Goal: Task Accomplishment & Management: Complete application form

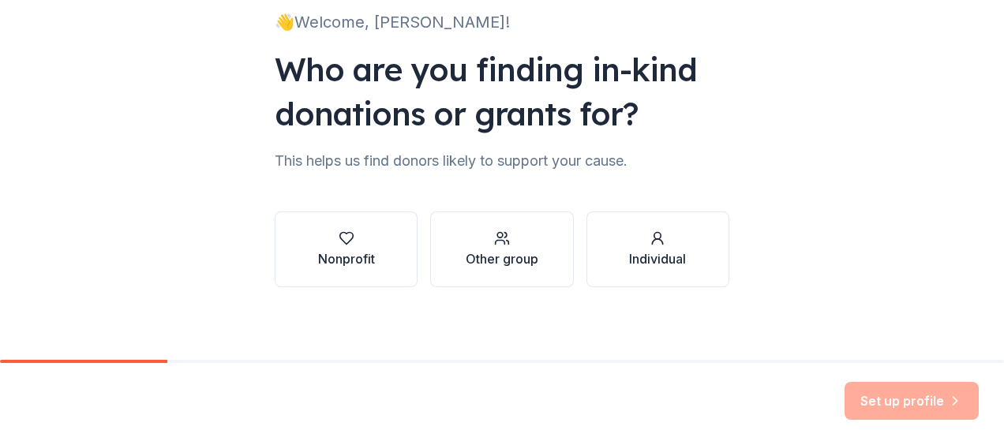
scroll to position [119, 0]
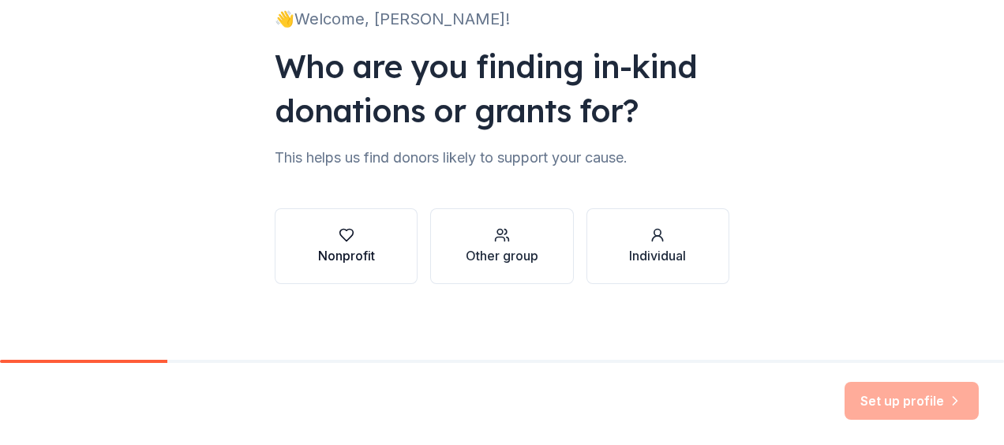
click at [341, 255] on div "Nonprofit" at bounding box center [346, 255] width 57 height 19
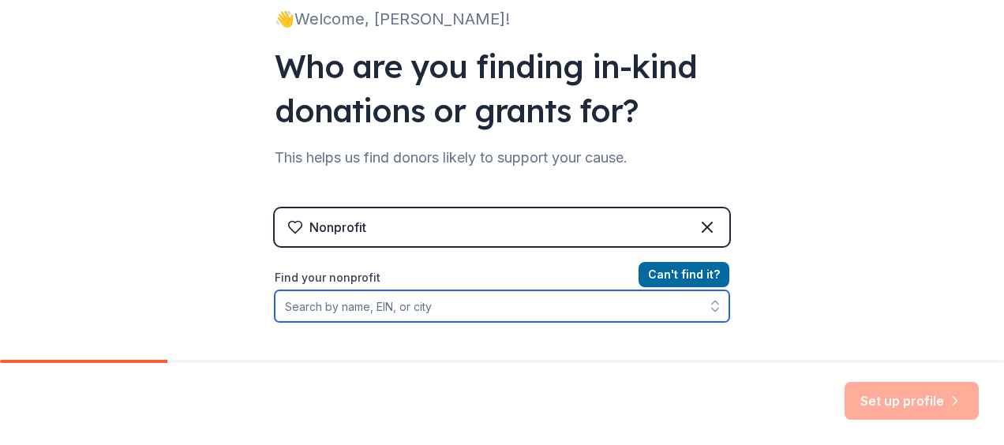
click at [649, 309] on input "Find your nonprofit" at bounding box center [502, 306] width 454 height 32
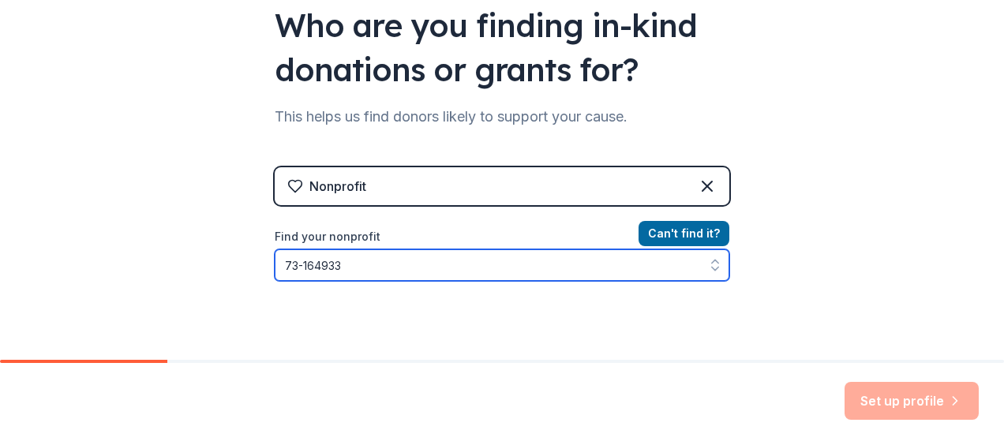
type input "[US_EMPLOYER_IDENTIFICATION_NUMBER]"
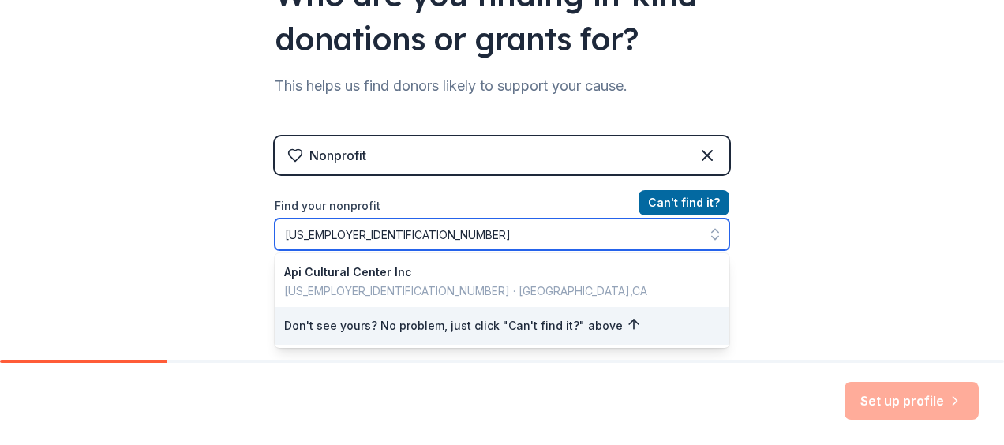
scroll to position [193, 0]
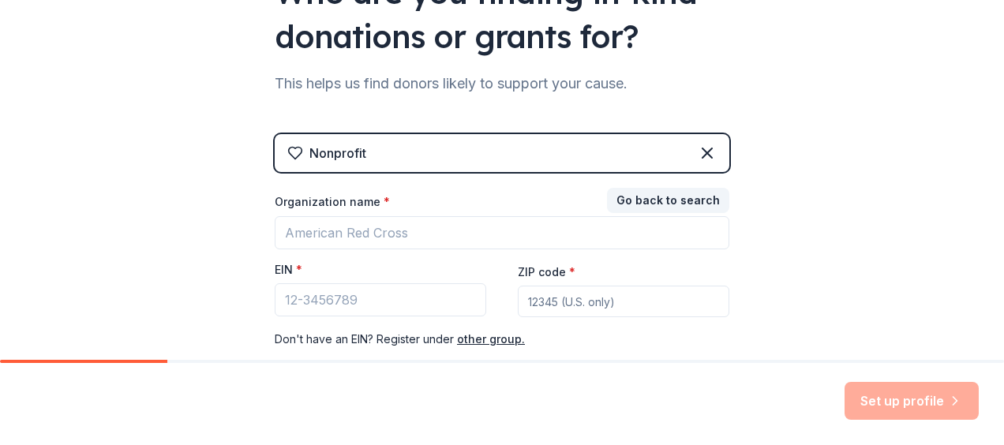
click at [984, 193] on div "👋 Welcome, James! Who are you finding in-kind donations or grants for? This hel…" at bounding box center [502, 131] width 1004 height 649
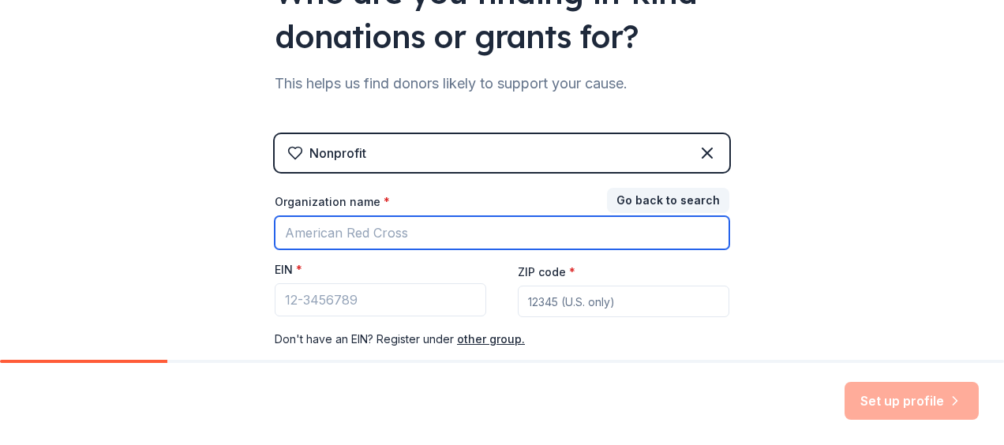
click at [691, 238] on input "Organization name *" at bounding box center [502, 232] width 454 height 33
type input "[GEOGRAPHIC_DATA]"
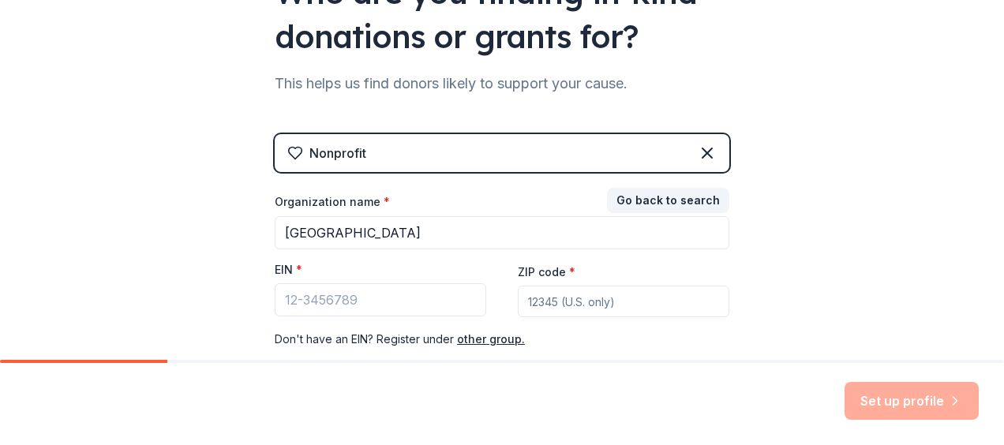
type input "94607"
click at [388, 293] on input "EIN *" at bounding box center [380, 299] width 211 height 33
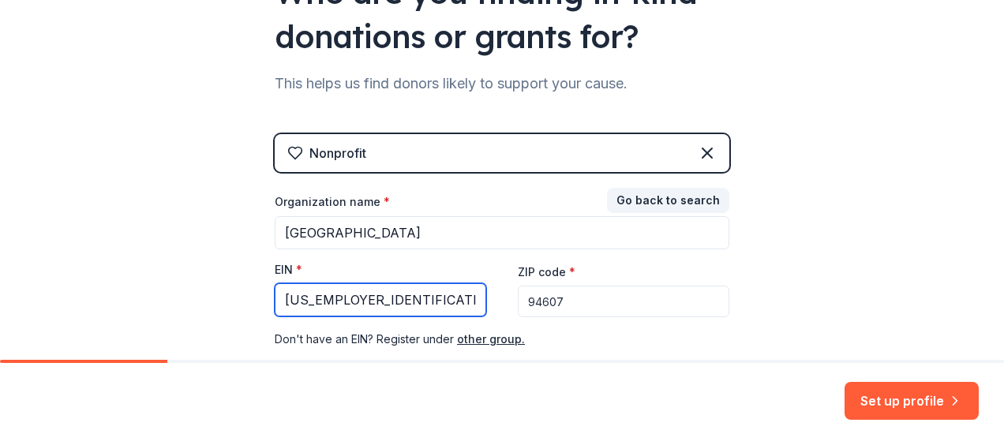
type input "[US_EMPLOYER_IDENTIFICATION_NUMBER]"
click at [693, 350] on div "Nonprofit Go back to search Organization name * Oakland Asian Cultural Center E…" at bounding box center [502, 257] width 454 height 246
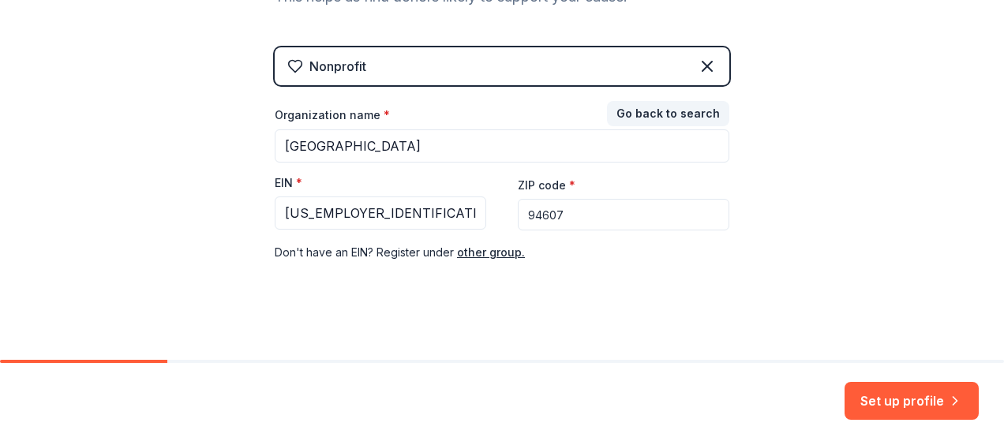
scroll to position [289, 0]
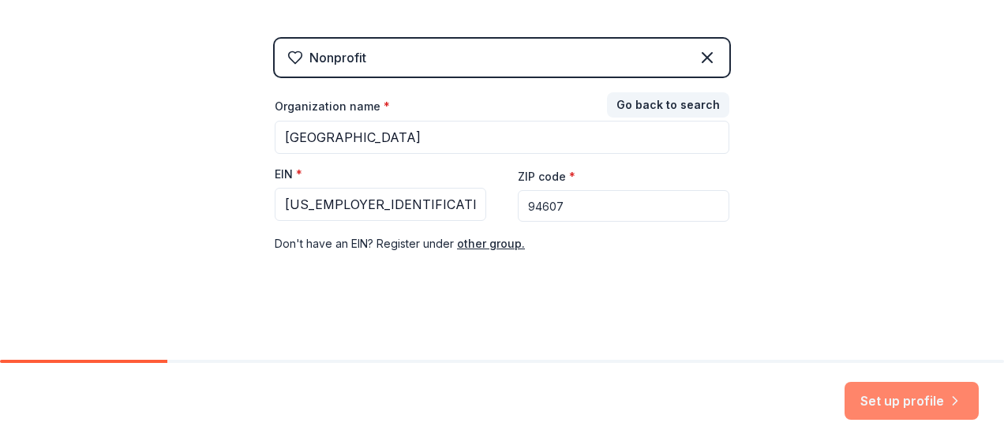
click at [940, 390] on button "Set up profile" at bounding box center [911, 401] width 134 height 38
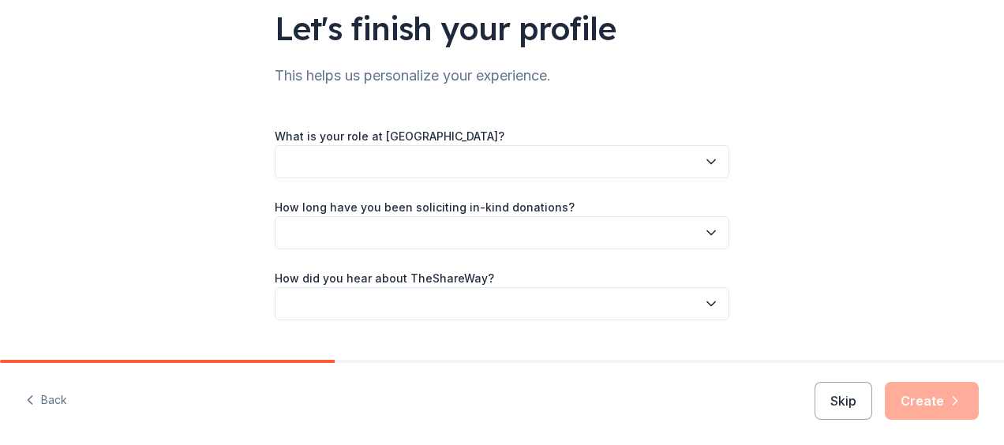
scroll to position [121, 0]
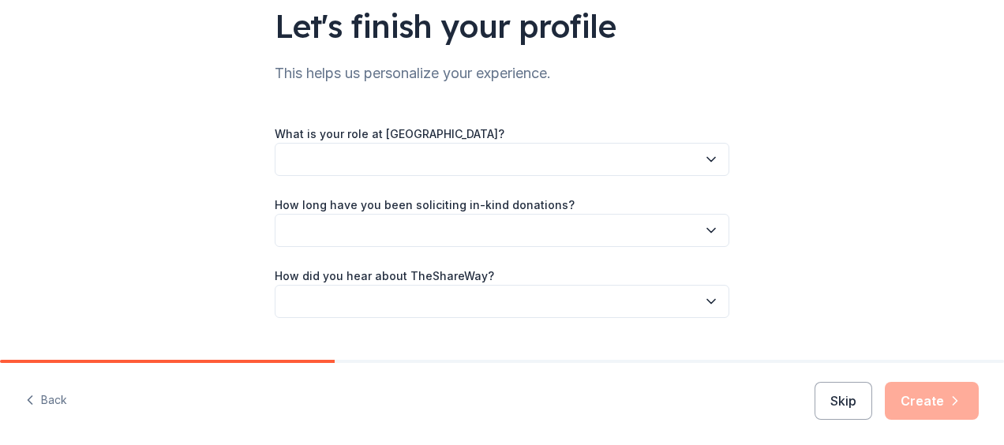
click at [712, 163] on icon "button" at bounding box center [711, 159] width 16 height 16
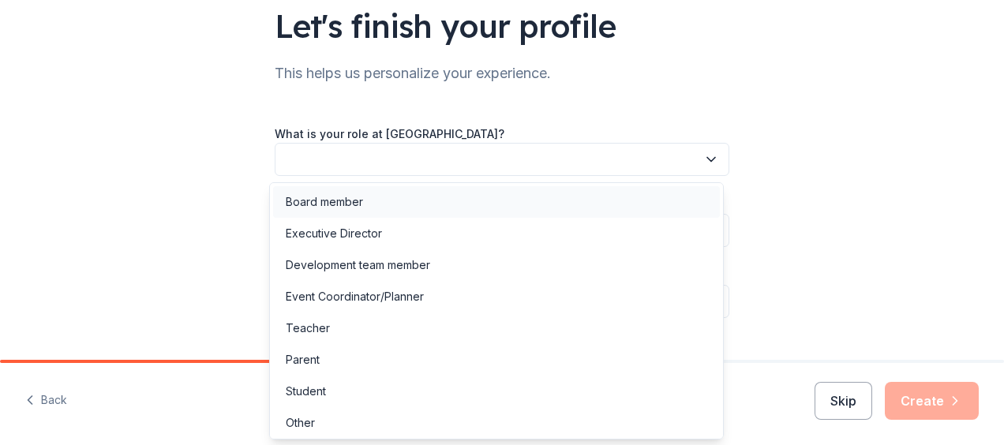
click at [688, 194] on div "Board member" at bounding box center [496, 202] width 447 height 32
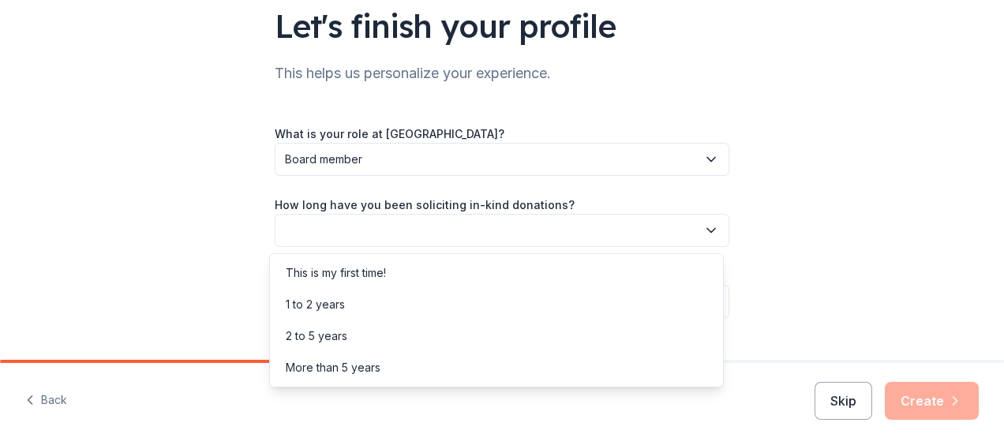
click at [715, 230] on button "button" at bounding box center [502, 230] width 454 height 33
click at [626, 367] on div "More than 5 years" at bounding box center [496, 368] width 447 height 32
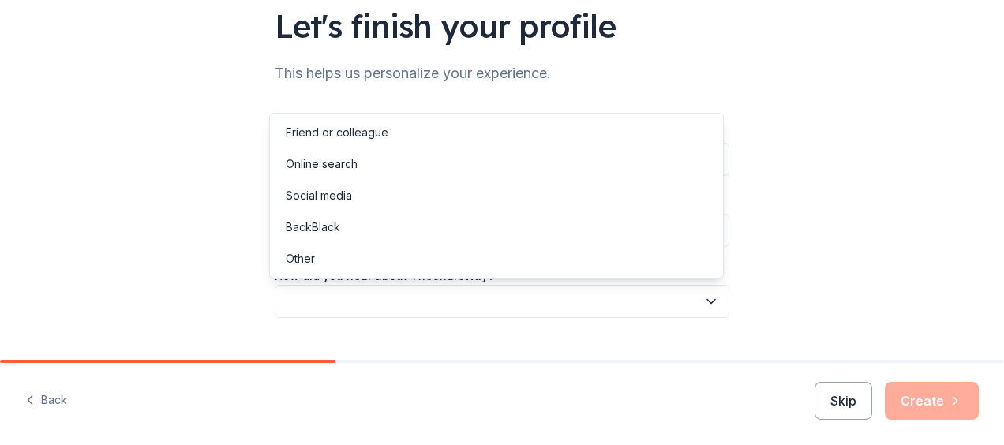
click at [703, 297] on icon "button" at bounding box center [711, 301] width 16 height 16
click at [663, 133] on div "Friend or colleague" at bounding box center [496, 133] width 447 height 32
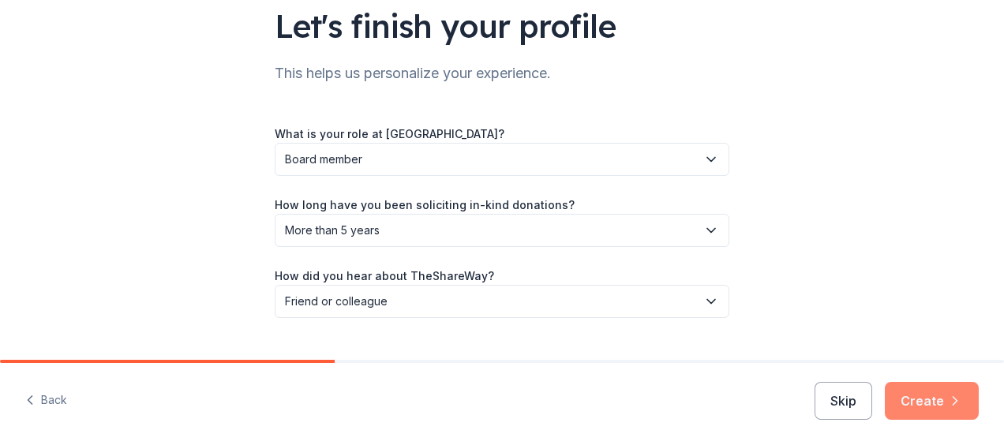
click at [925, 400] on button "Create" at bounding box center [931, 401] width 94 height 38
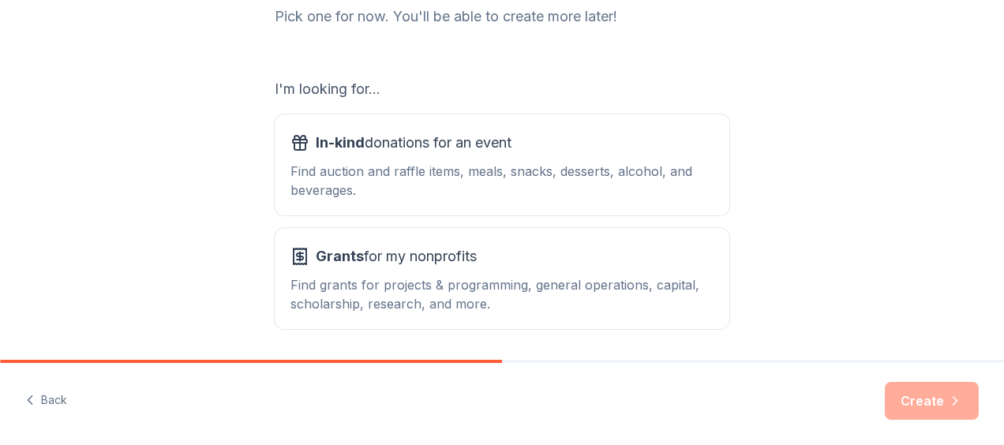
scroll to position [224, 0]
click at [456, 180] on div "Find auction and raffle items, meals, snacks, desserts, alcohol, and beverages." at bounding box center [501, 179] width 423 height 38
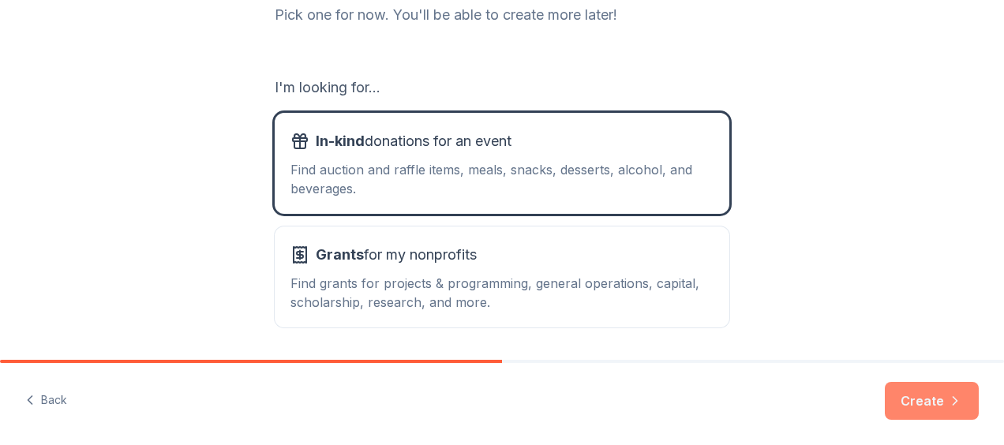
click at [921, 395] on button "Create" at bounding box center [931, 401] width 94 height 38
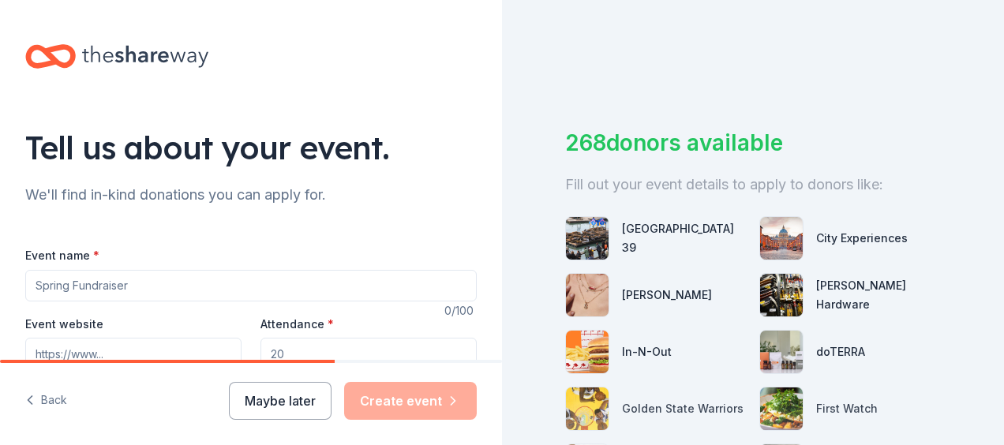
scroll to position [38, 0]
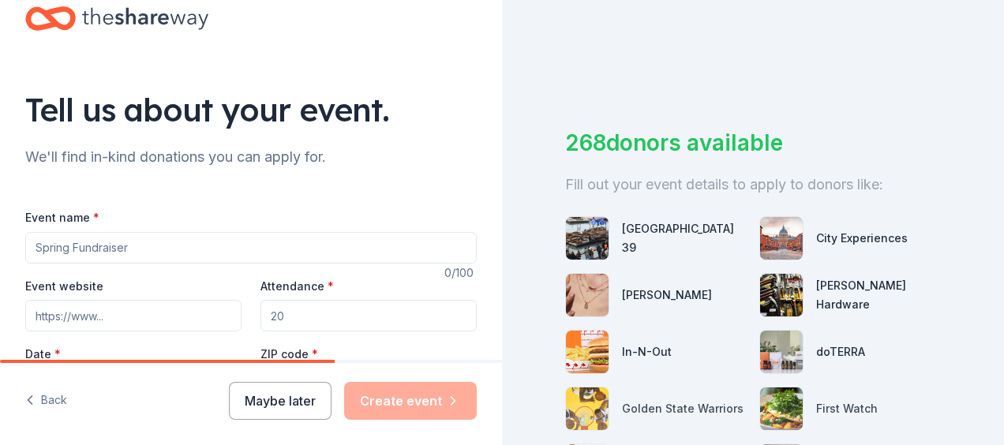
click at [503, 133] on div "268 donors available Fill out your event details to apply to donors like: San F…" at bounding box center [753, 222] width 502 height 445
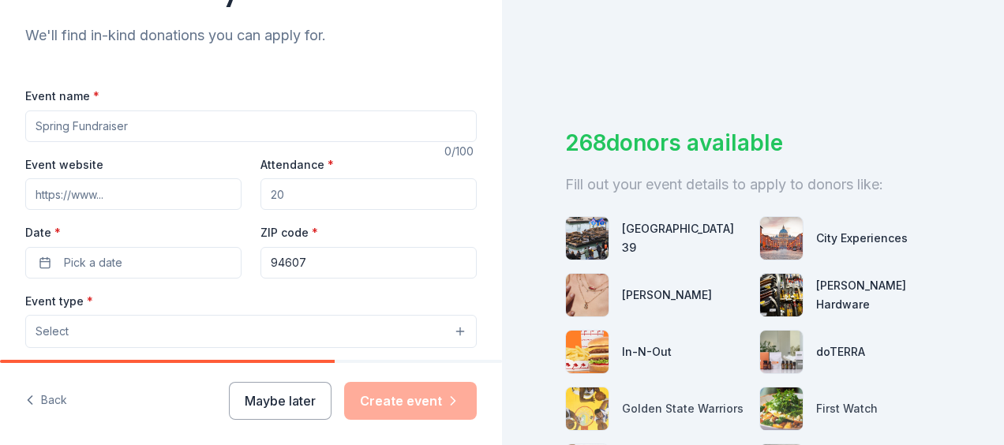
scroll to position [196, 0]
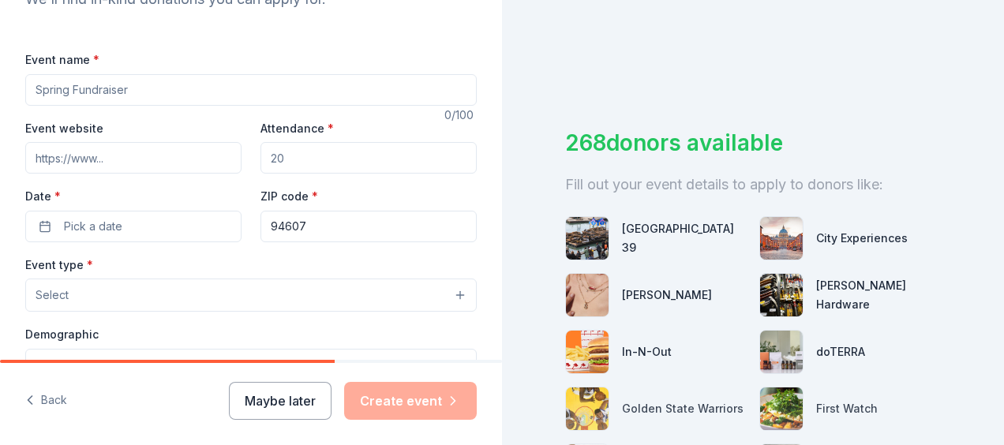
click at [208, 92] on input "Event name *" at bounding box center [250, 90] width 451 height 32
type input "4"
type input "2025 Fundraising Gala"
click at [118, 166] on input "Event website" at bounding box center [133, 158] width 216 height 32
type input "www.oacc.cc"
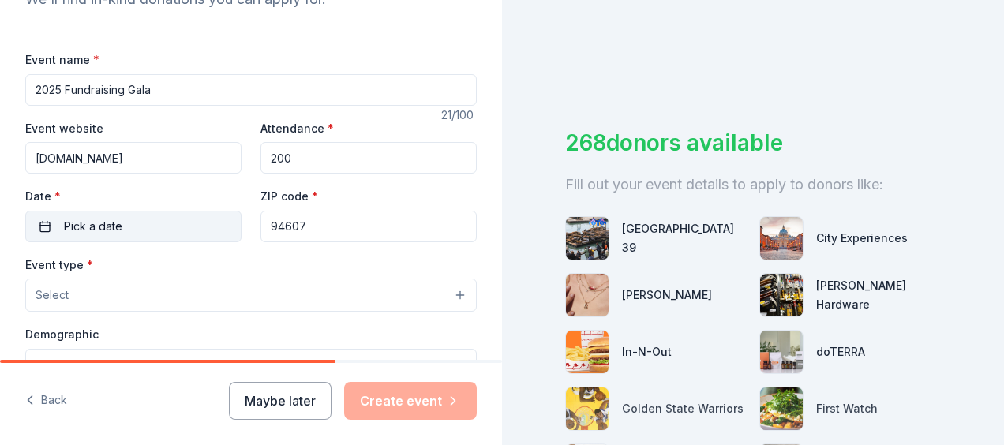
type input "200"
click at [103, 219] on span "Pick a date" at bounding box center [93, 226] width 58 height 19
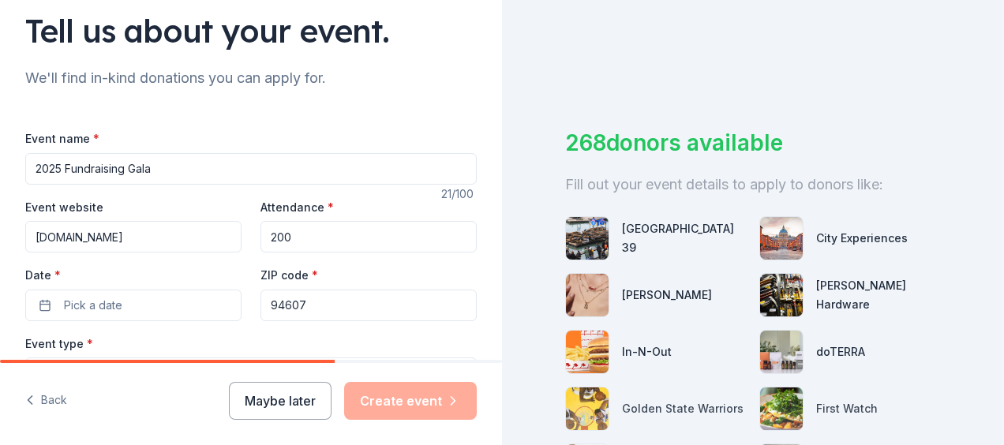
scroll to position [118, 0]
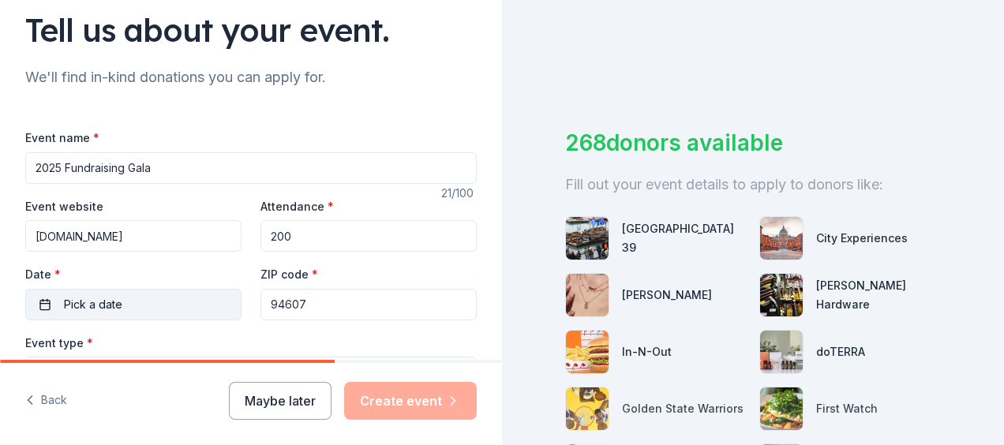
click at [186, 306] on button "Pick a date" at bounding box center [133, 305] width 216 height 32
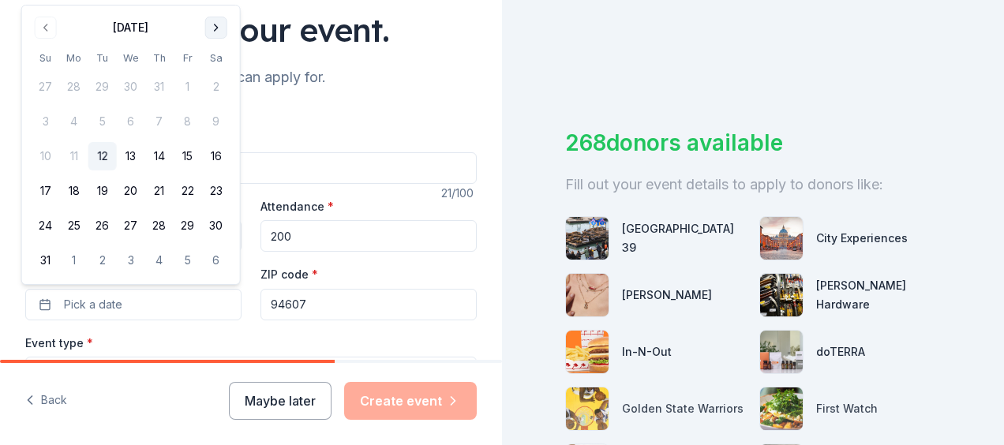
click at [216, 27] on button "Go to next month" at bounding box center [216, 28] width 22 height 22
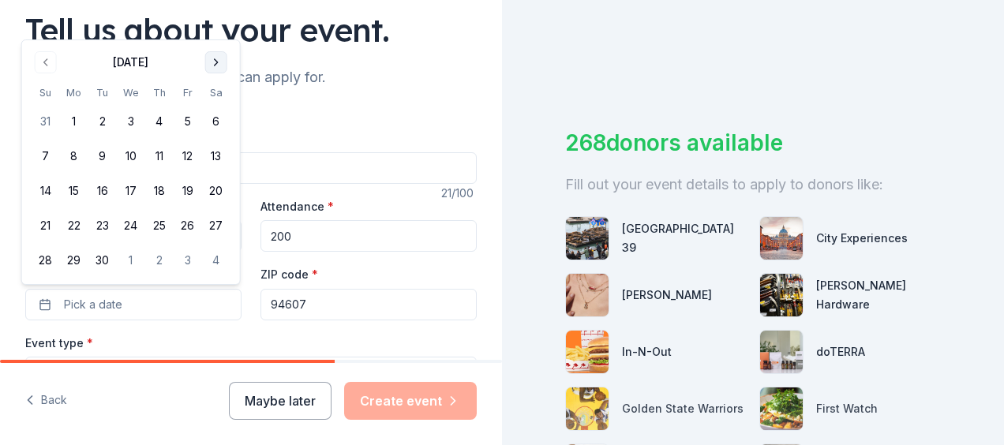
click at [216, 27] on div "Tell us about your event." at bounding box center [250, 30] width 451 height 44
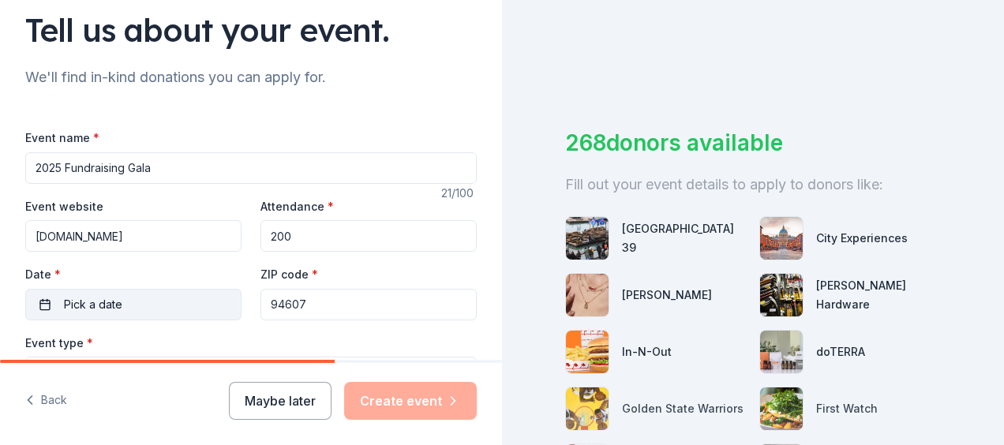
click at [196, 303] on button "Pick a date" at bounding box center [133, 305] width 216 height 32
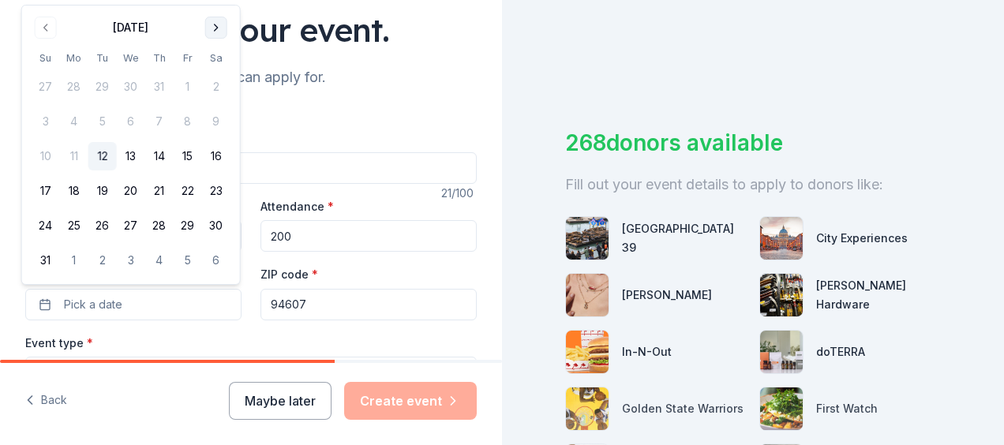
click at [215, 27] on button "Go to next month" at bounding box center [216, 28] width 22 height 22
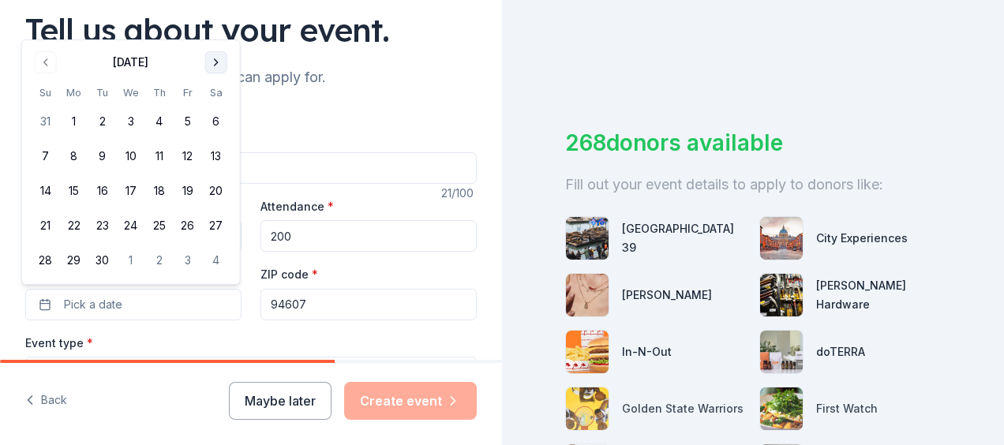
click at [213, 61] on button "Go to next month" at bounding box center [216, 62] width 22 height 22
click at [216, 163] on button "11" at bounding box center [216, 156] width 28 height 28
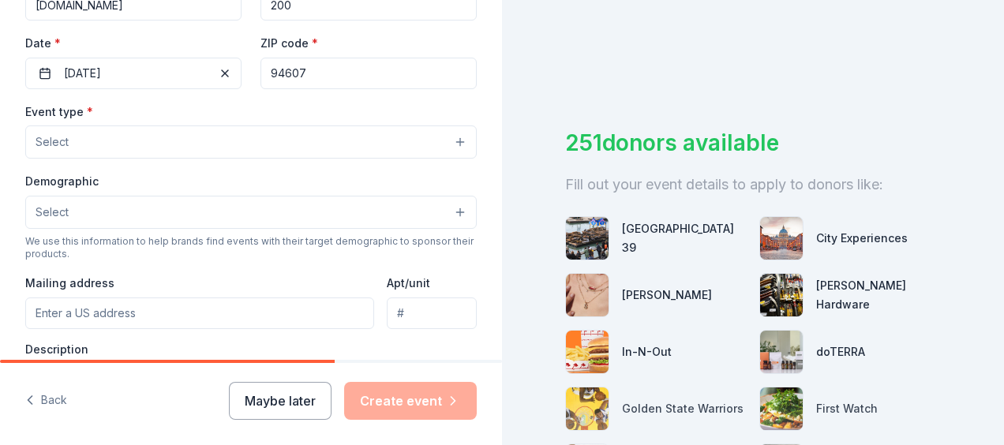
scroll to position [356, 0]
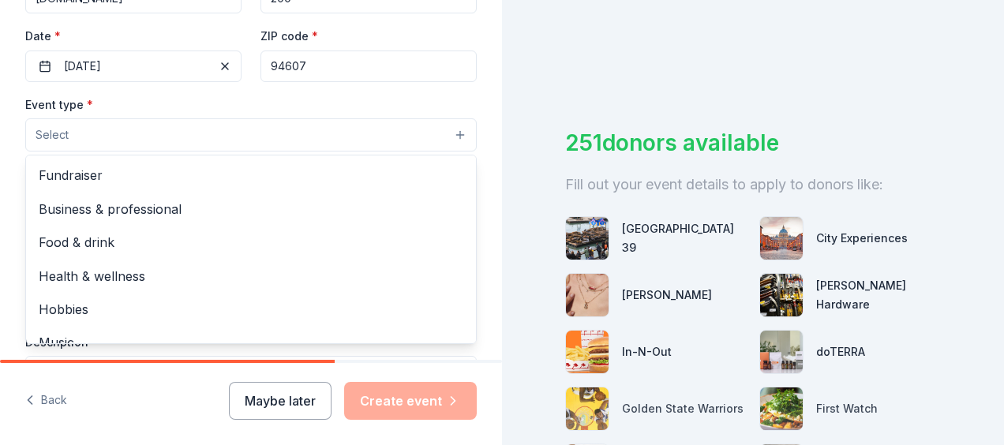
click at [449, 138] on button "Select" at bounding box center [250, 134] width 451 height 33
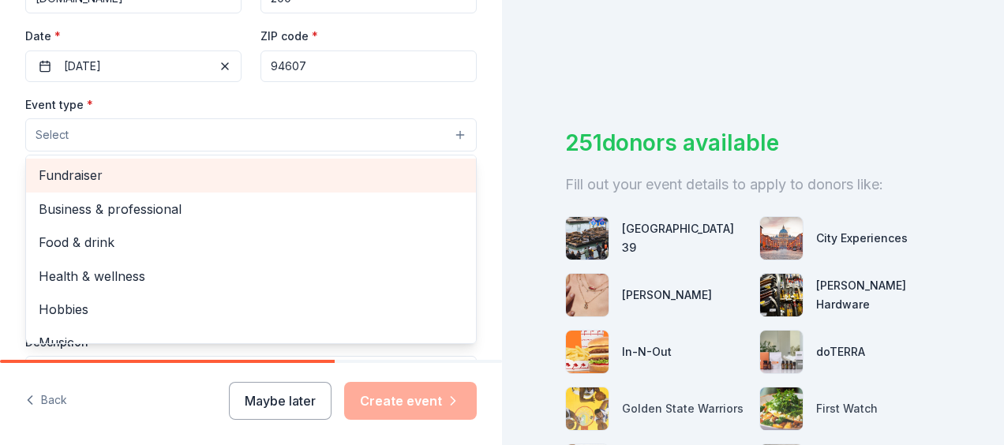
click at [413, 171] on span "Fundraiser" at bounding box center [251, 175] width 424 height 21
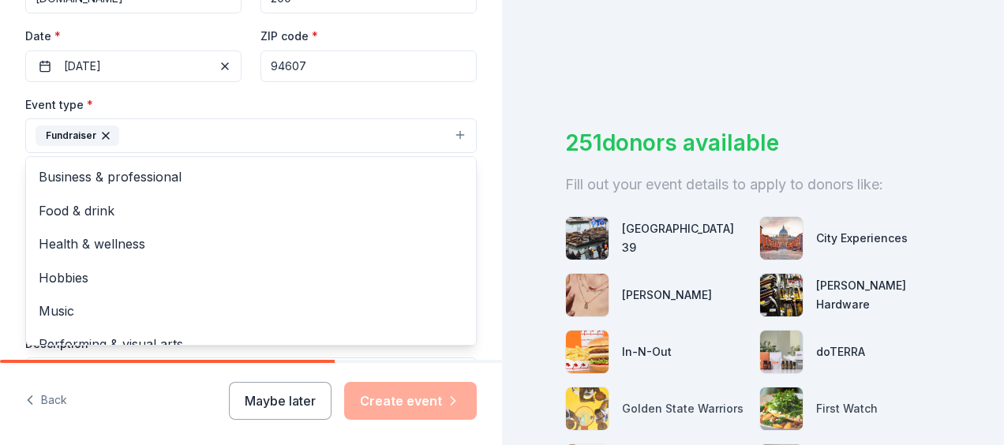
click at [439, 95] on div "Event type * Fundraiser Business & professional Food & drink Health & wellness …" at bounding box center [250, 124] width 451 height 59
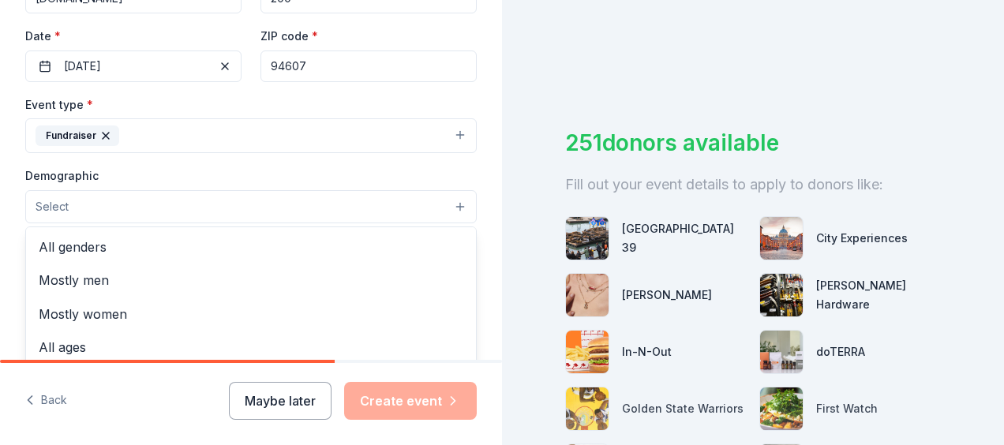
click at [453, 204] on button "Select" at bounding box center [250, 206] width 451 height 33
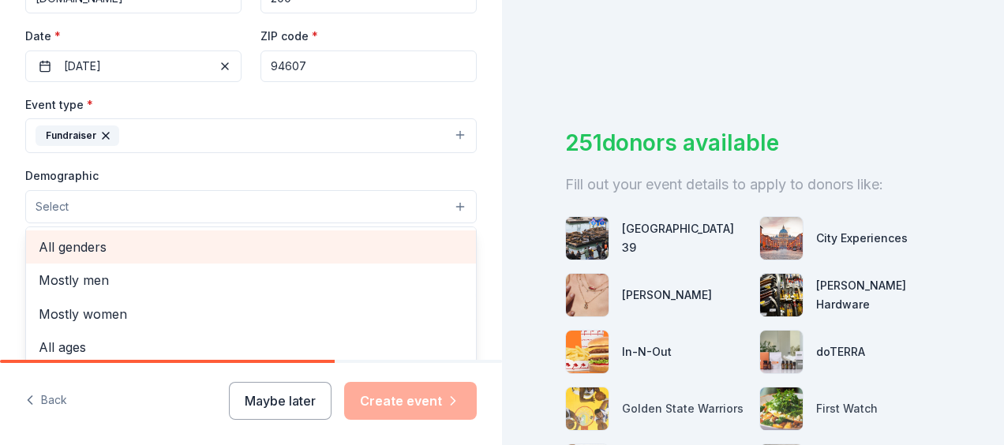
click at [402, 237] on span "All genders" at bounding box center [251, 247] width 424 height 21
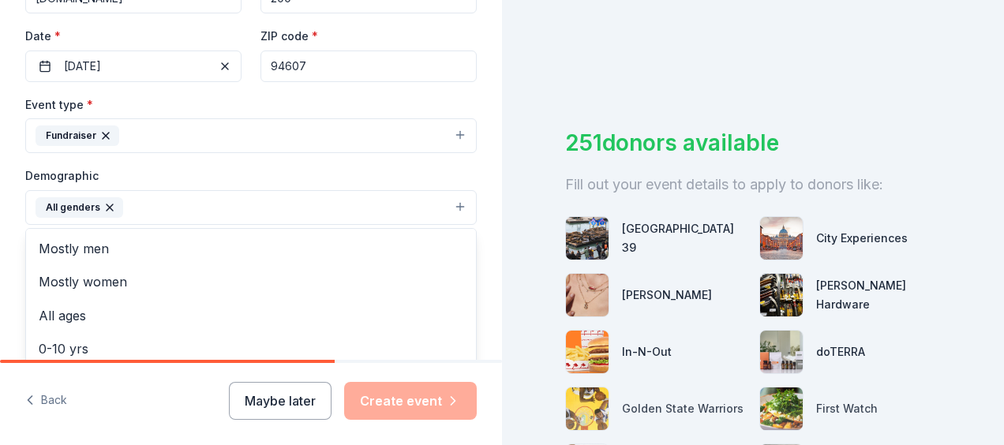
click at [480, 177] on div "Tell us about your event. We'll find in-kind donations you can apply for. Event…" at bounding box center [251, 170] width 502 height 1053
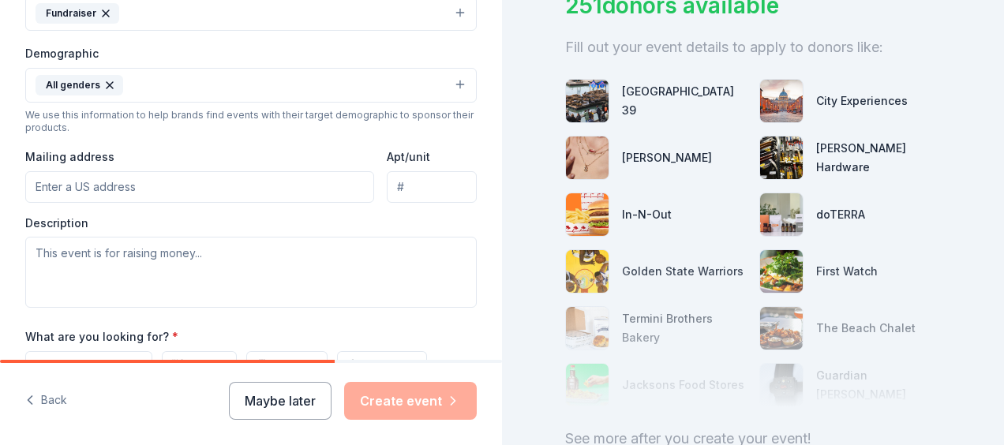
scroll to position [473, 0]
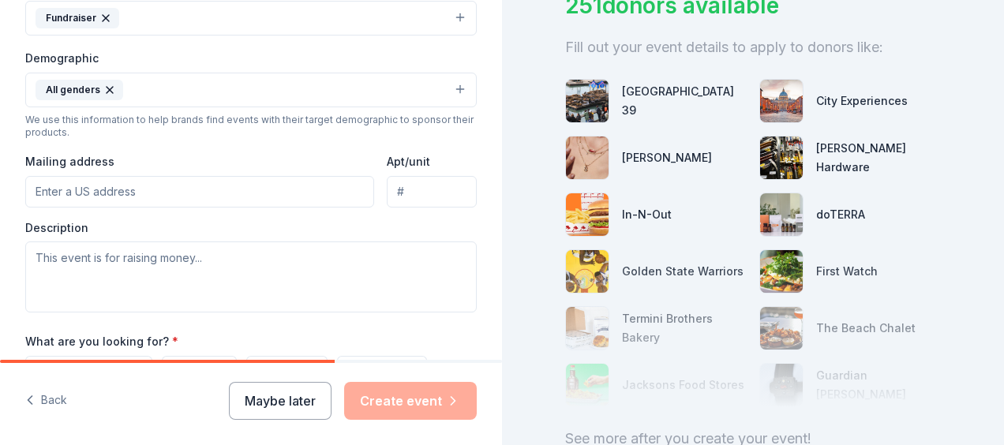
click at [264, 195] on input "Mailing address" at bounding box center [199, 192] width 349 height 32
type input "388 9th Street Suite 290"
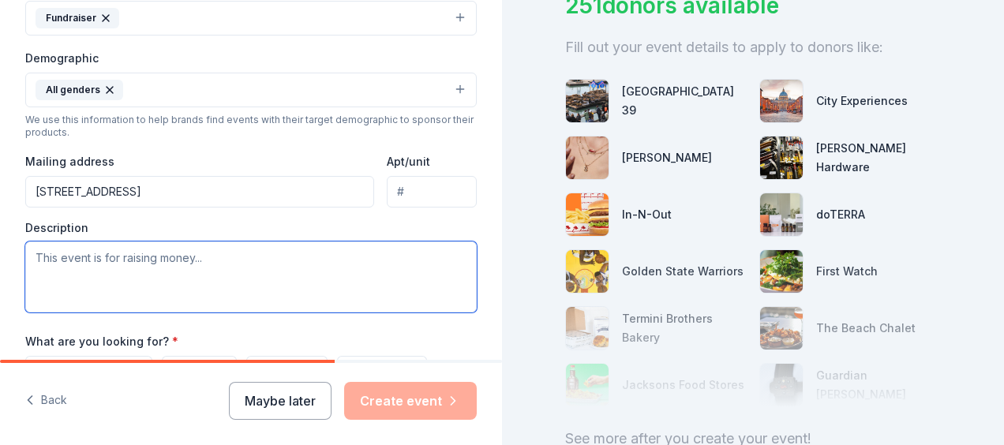
click at [229, 263] on textarea at bounding box center [250, 276] width 451 height 71
paste textarea "James Cai Board of Directors Oakland Asian Cultural Center jamescai@oacc.cc 388…"
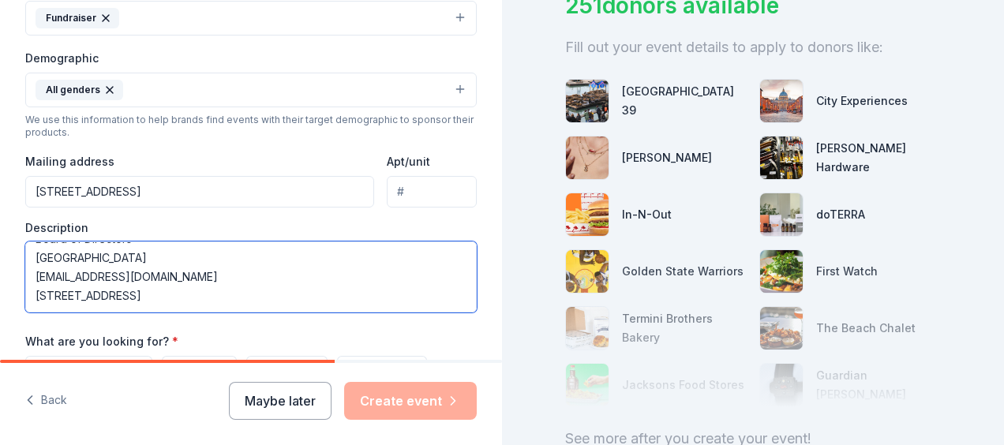
scroll to position [57, 0]
drag, startPoint x: 382, startPoint y: 306, endPoint x: 15, endPoint y: 250, distance: 371.1
click at [15, 250] on div "Tell us about your event. We'll find in-kind donations you can apply for. Event…" at bounding box center [251, 53] width 502 height 1053
type textarea "James Cai Board of Directors Oakland Asian Cultural Center"
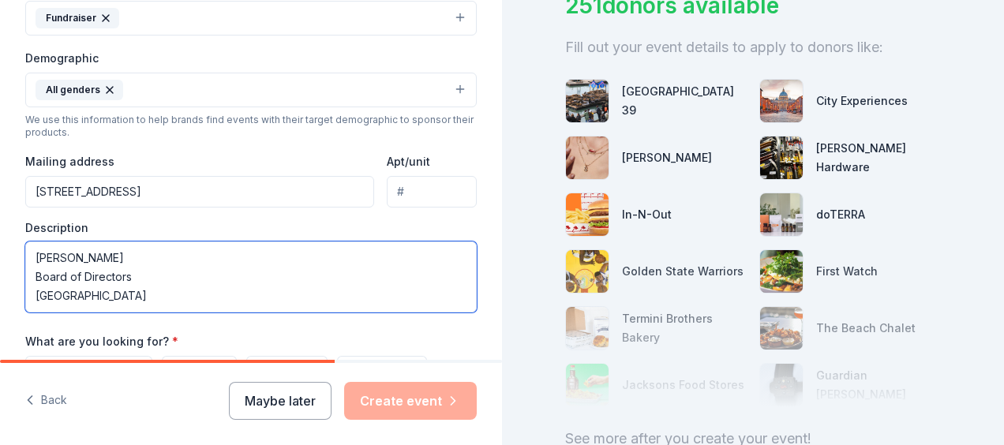
drag, startPoint x: 205, startPoint y: 283, endPoint x: 0, endPoint y: 218, distance: 215.3
click at [0, 218] on html "Tell us about your event. We'll find in-kind donations you can apply for. Event…" at bounding box center [502, 222] width 1004 height 445
paste textarea "Oakland Asian Cultural Center is celebrating its 40 years of service this year,…"
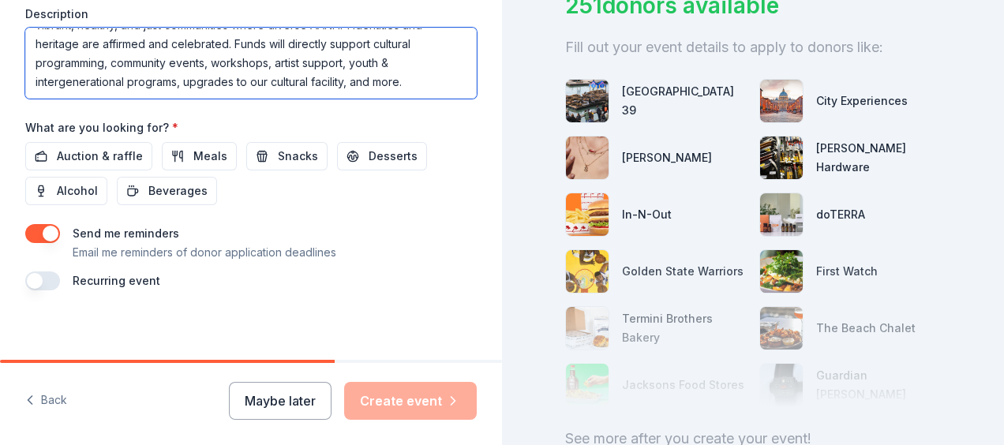
scroll to position [689, 0]
type textarea "Oakland Asian Cultural Center is celebrating its 40 years of service this year,…"
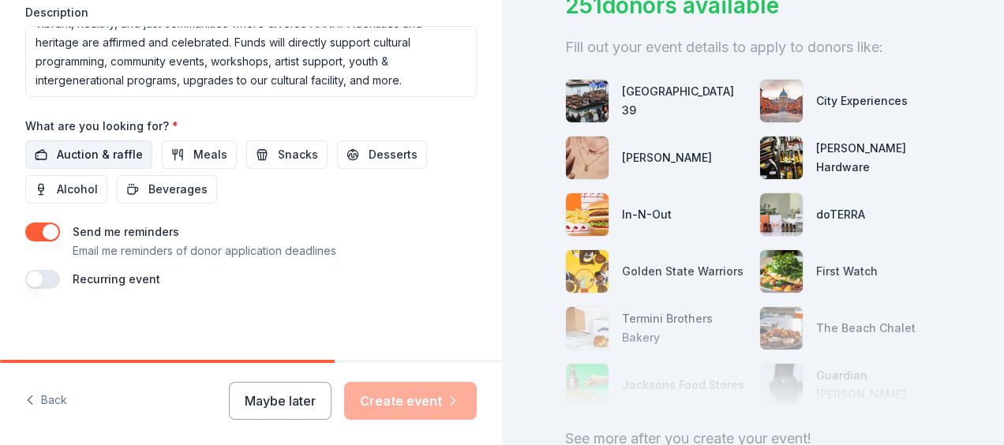
click at [69, 151] on span "Auction & raffle" at bounding box center [100, 154] width 86 height 19
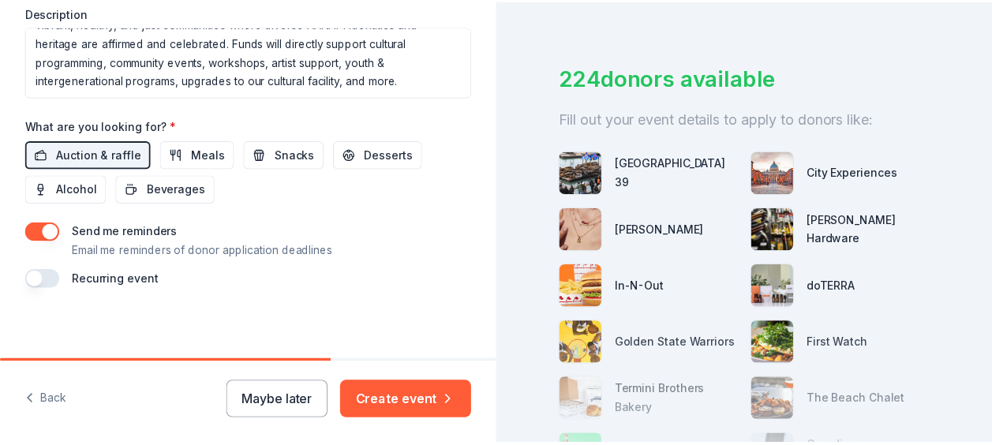
scroll to position [137, 0]
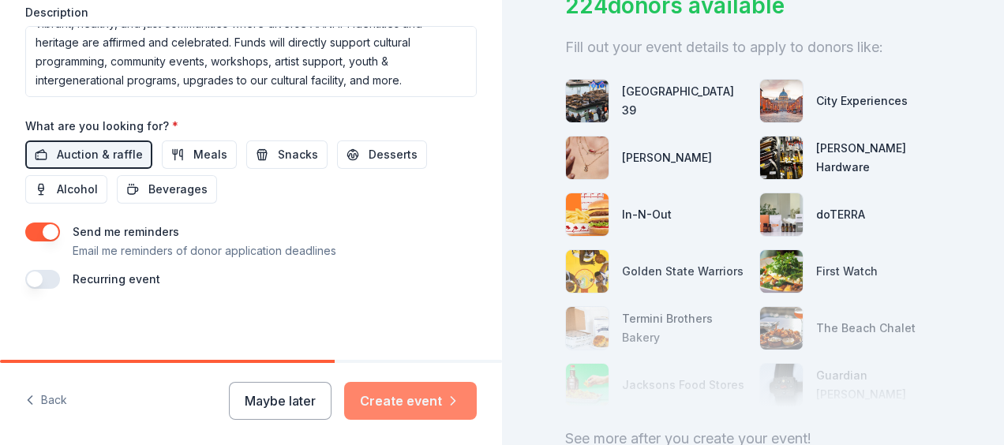
click at [401, 405] on button "Create event" at bounding box center [410, 401] width 133 height 38
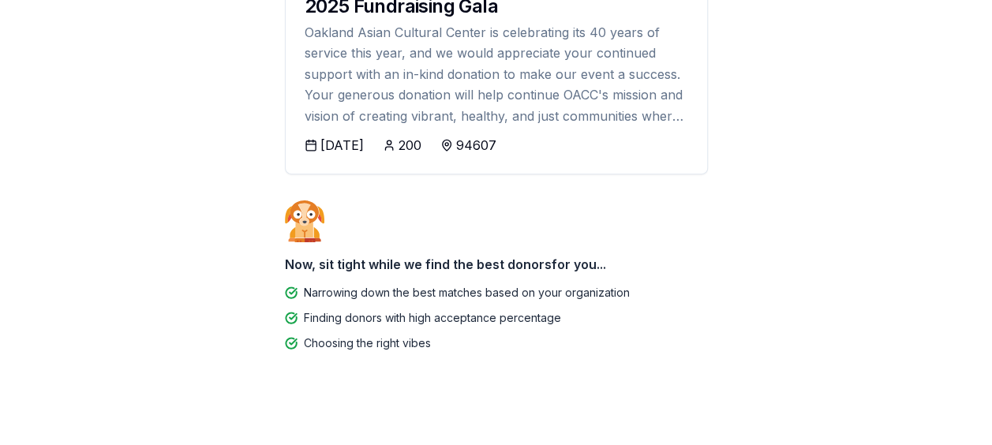
scroll to position [233, 0]
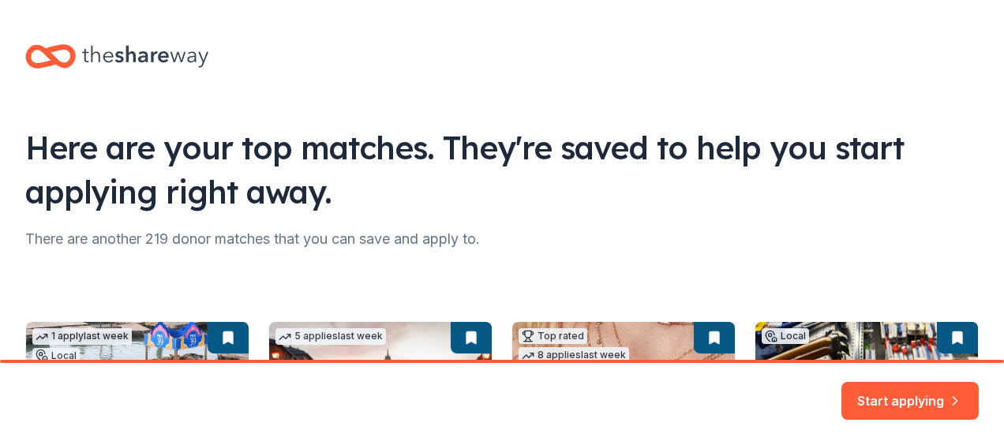
drag, startPoint x: 999, startPoint y: 116, endPoint x: 983, endPoint y: 349, distance: 233.3
click at [983, 349] on html "Here are your top matches. They're saved to help you start applying right away.…" at bounding box center [502, 222] width 1004 height 445
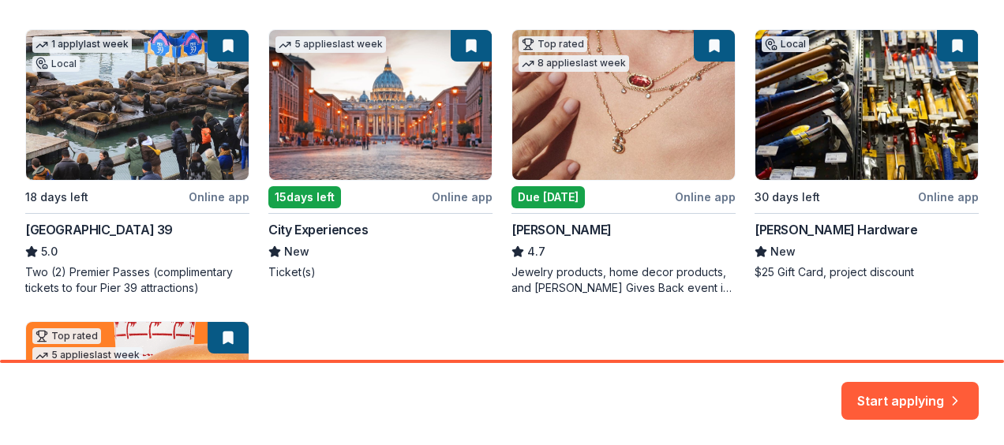
scroll to position [290, 0]
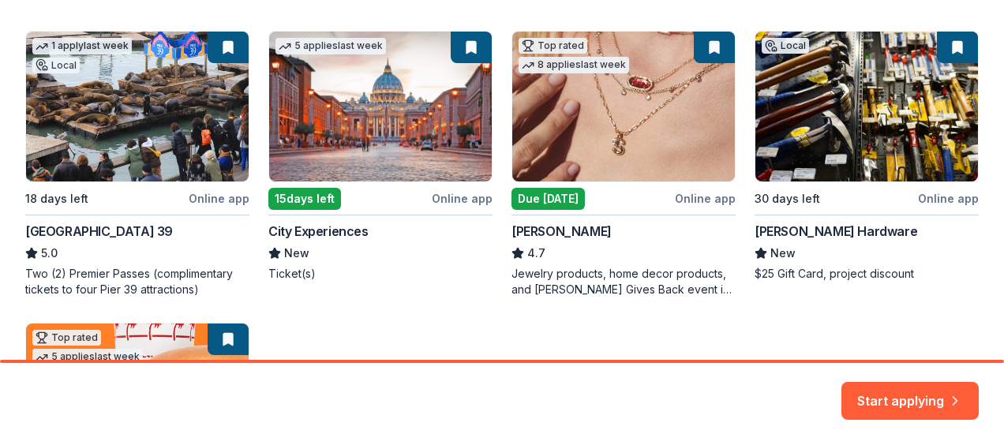
click at [620, 78] on div "1 apply last week Local 18 days left Online app San Francisco Pier 39 5.0 Two (…" at bounding box center [501, 302] width 953 height 543
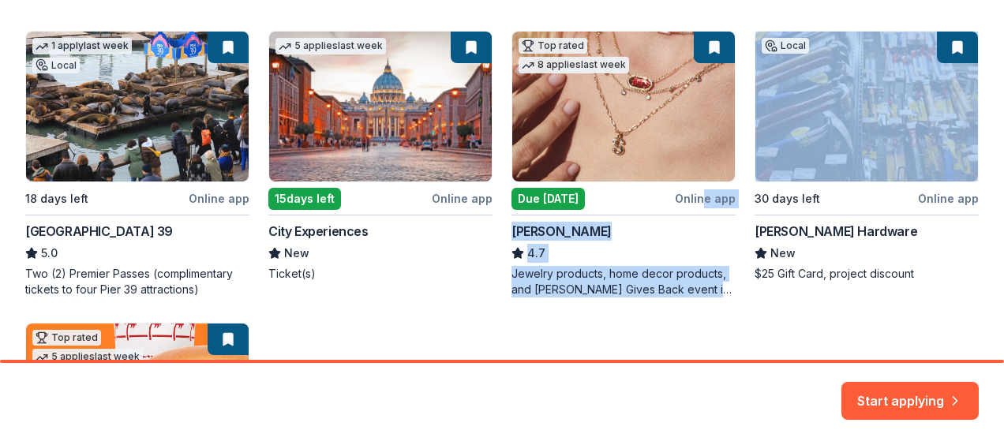
drag, startPoint x: 695, startPoint y: 192, endPoint x: 995, endPoint y: 126, distance: 306.9
click at [995, 126] on div "Here are your top matches. They're saved to help you start applying right away.…" at bounding box center [502, 180] width 1004 height 360
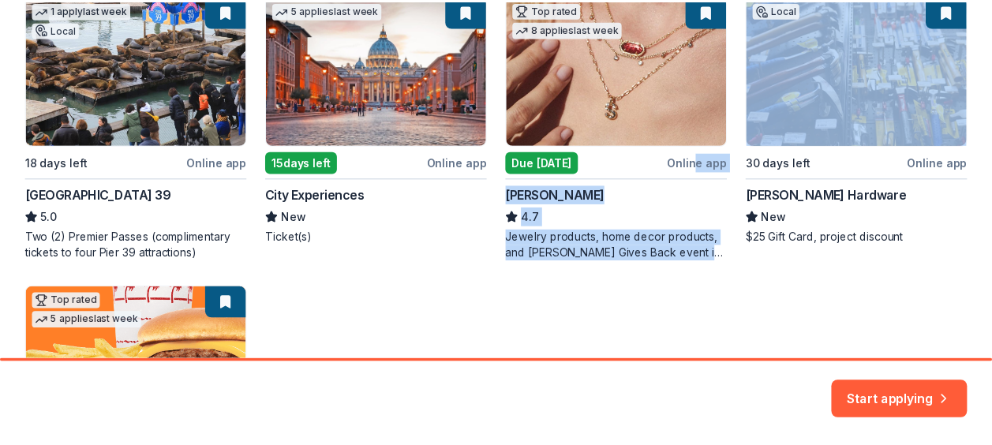
scroll to position [323, 0]
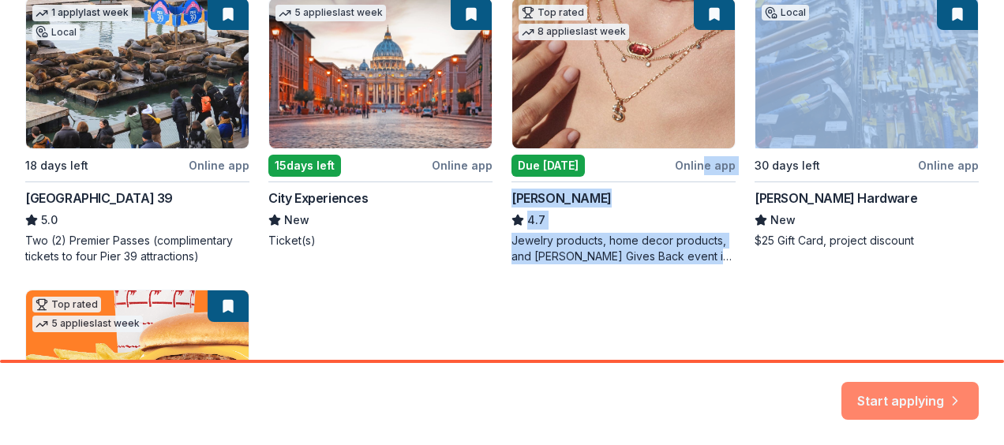
click at [911, 407] on button "Start applying" at bounding box center [909, 391] width 137 height 38
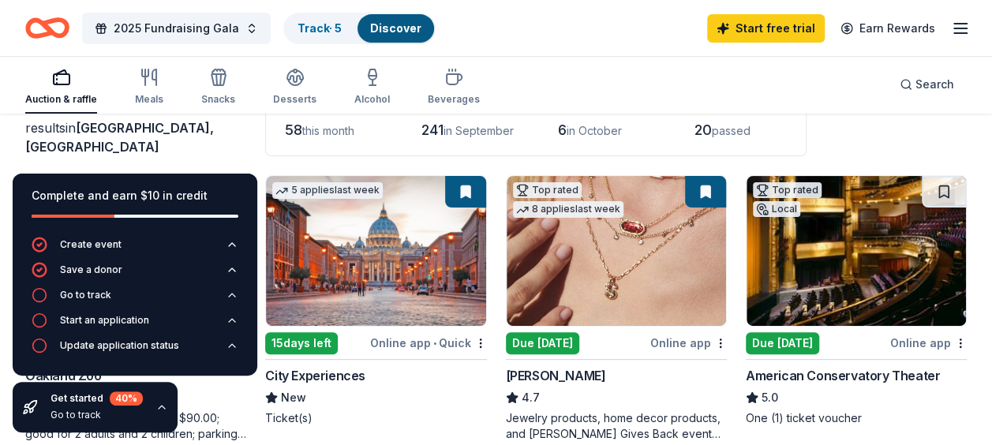
scroll to position [112, 0]
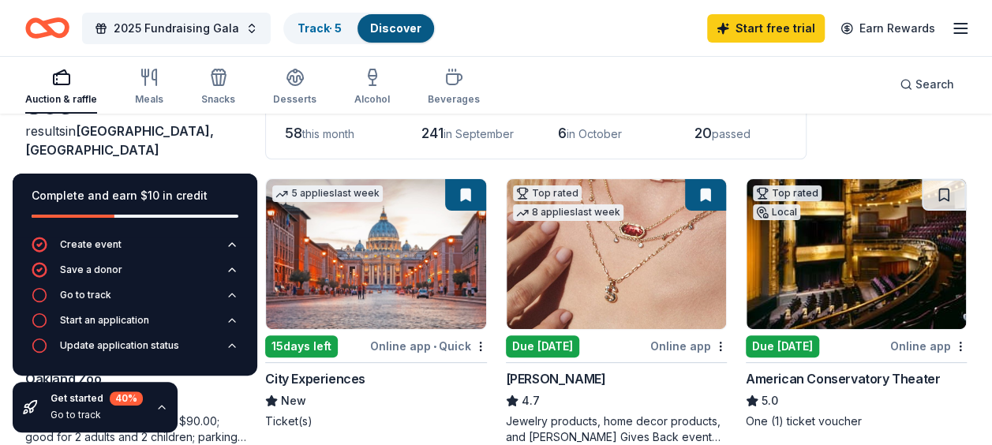
click at [388, 312] on img at bounding box center [375, 254] width 219 height 150
click at [866, 264] on img at bounding box center [855, 254] width 219 height 150
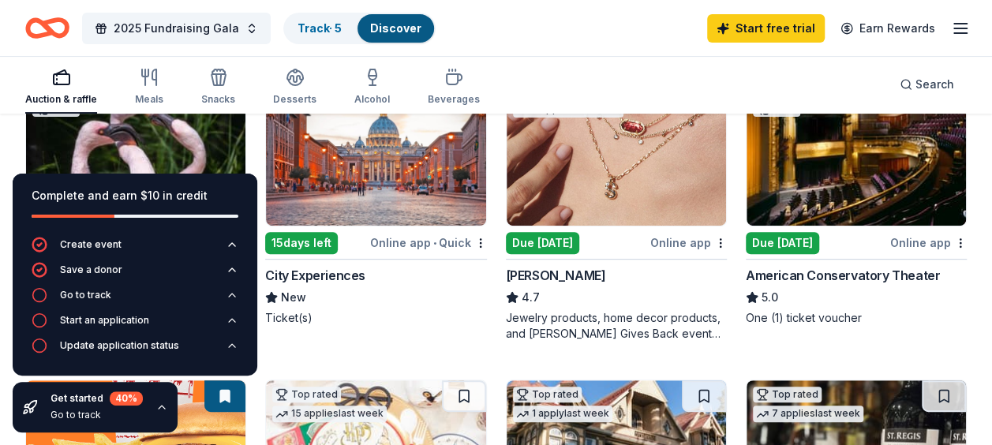
scroll to position [212, 0]
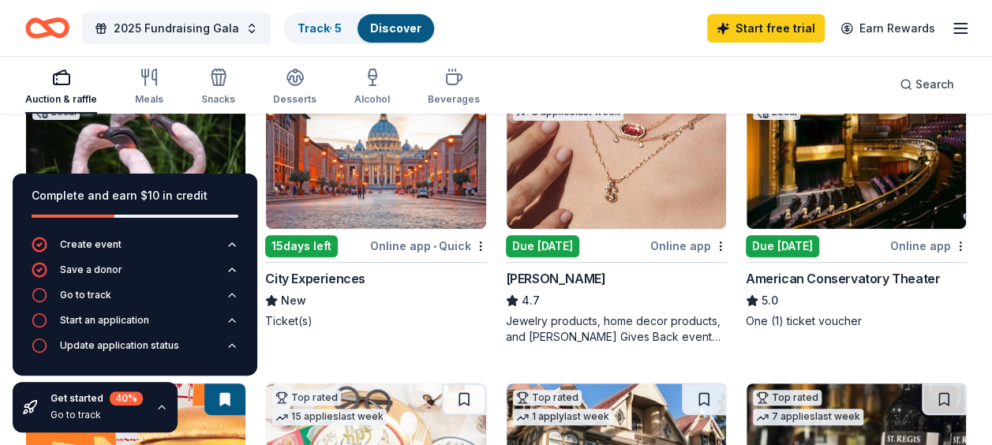
click at [650, 143] on img at bounding box center [616, 154] width 219 height 150
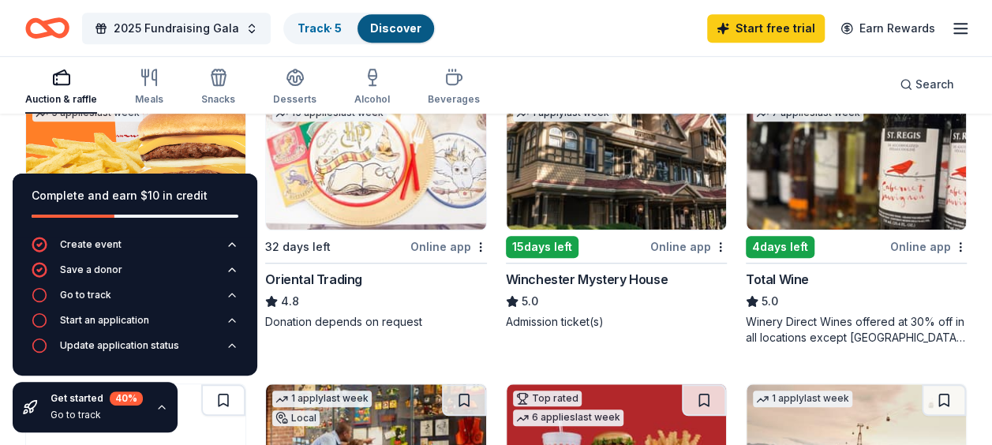
scroll to position [525, 0]
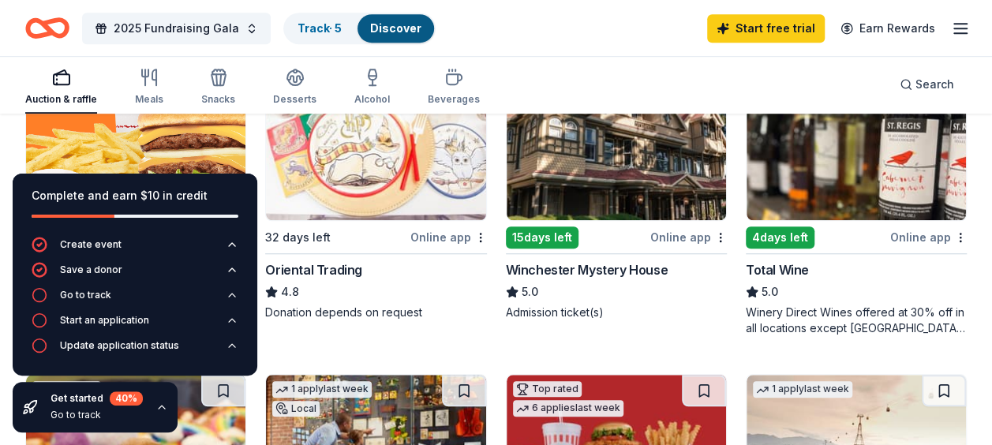
click at [841, 163] on img at bounding box center [855, 145] width 219 height 150
click at [623, 216] on img at bounding box center [616, 145] width 219 height 150
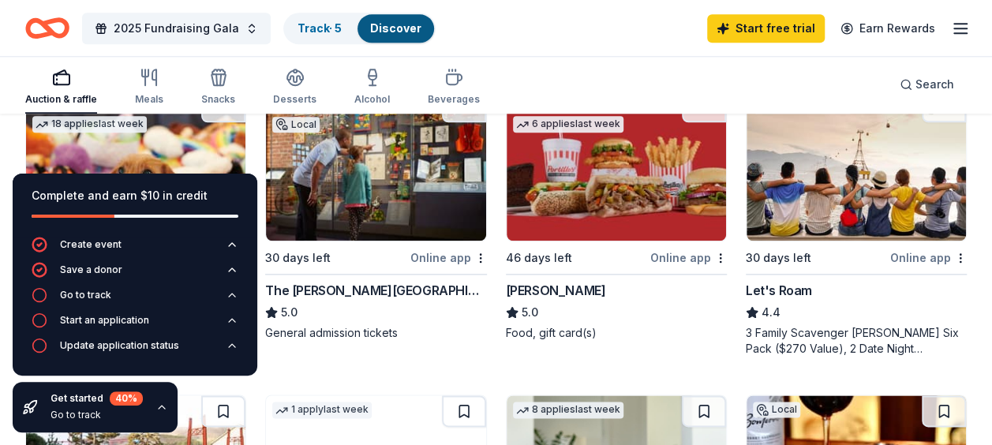
scroll to position [813, 0]
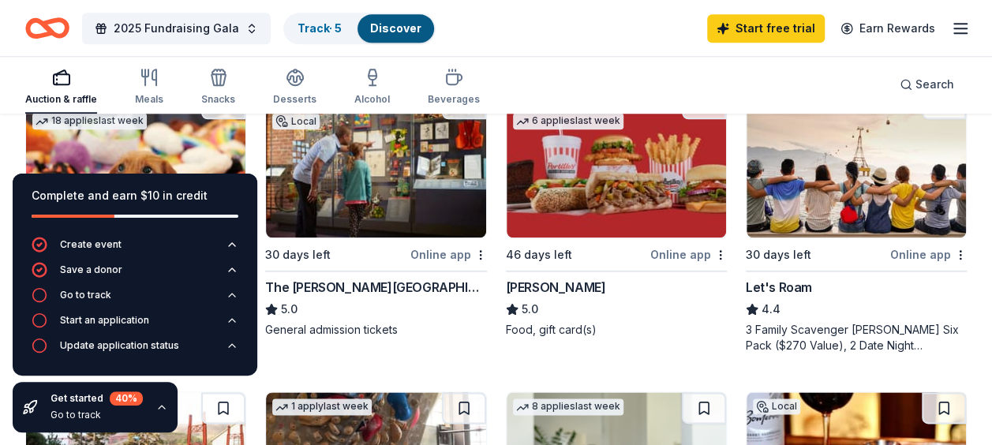
click at [405, 281] on div "The [PERSON_NAME][GEOGRAPHIC_DATA]" at bounding box center [375, 287] width 221 height 19
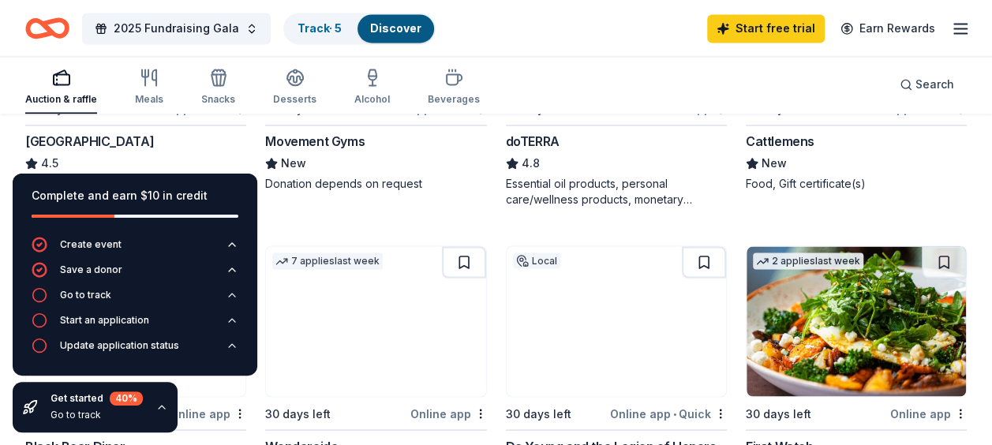
scroll to position [1273, 0]
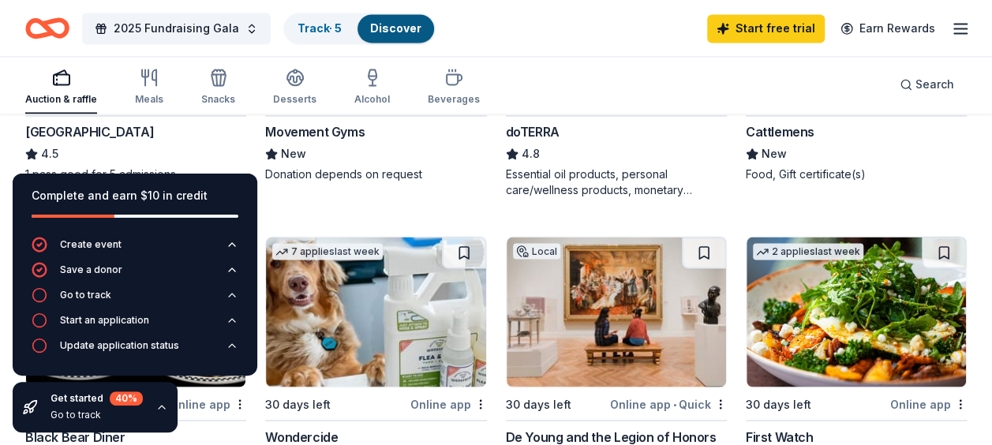
click at [154, 122] on div "Bay Area Discovery Museum" at bounding box center [89, 131] width 129 height 19
click at [969, 21] on icon "button" at bounding box center [960, 28] width 19 height 19
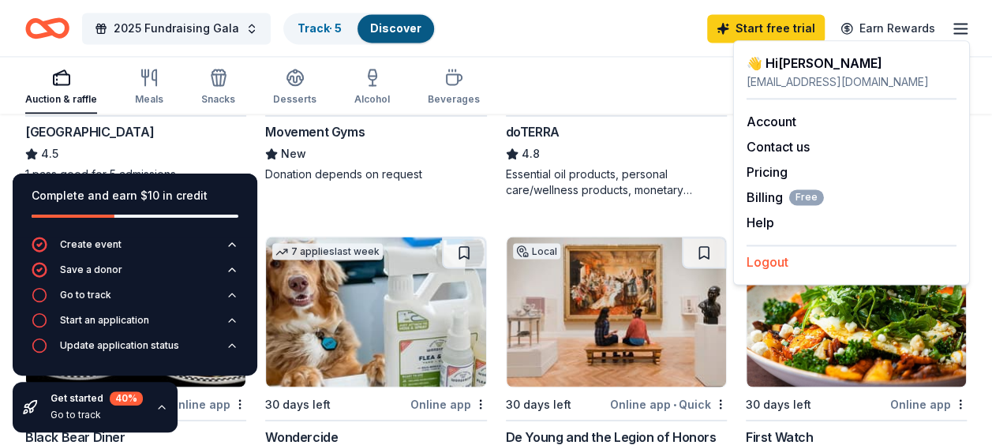
click at [767, 260] on button "Logout" at bounding box center [767, 261] width 42 height 19
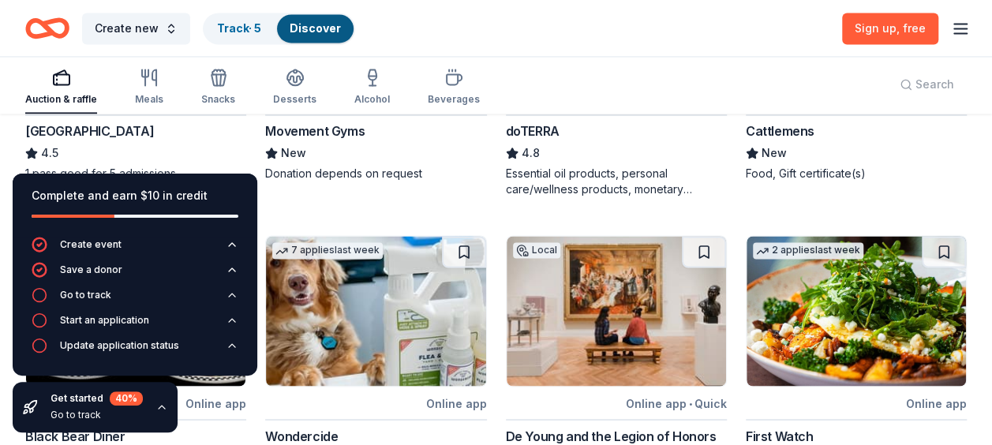
scroll to position [0, 0]
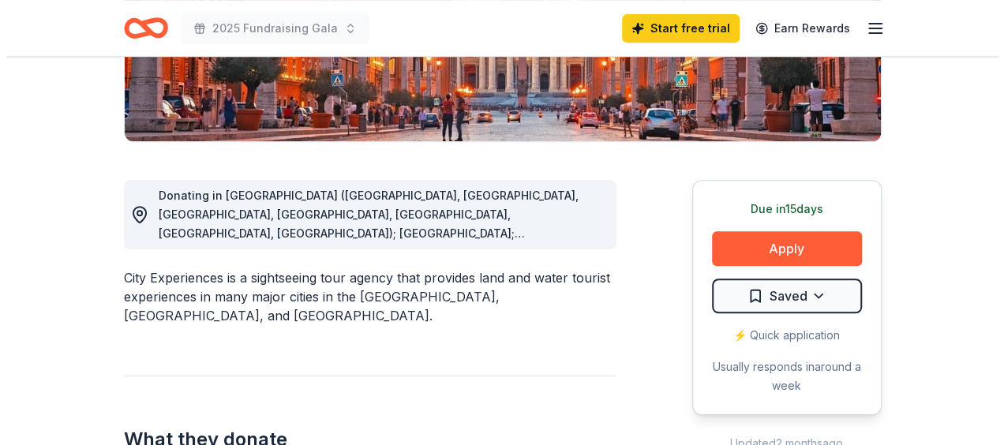
scroll to position [341, 0]
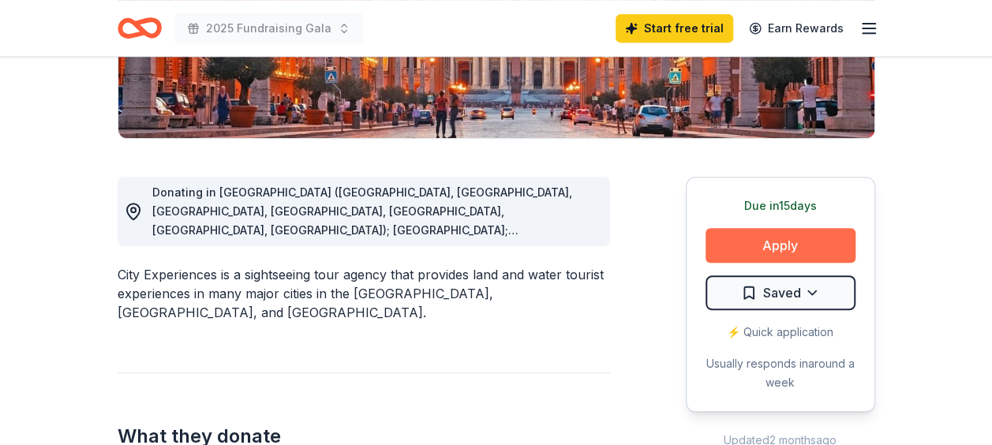
click at [784, 243] on button "Apply" at bounding box center [780, 245] width 150 height 35
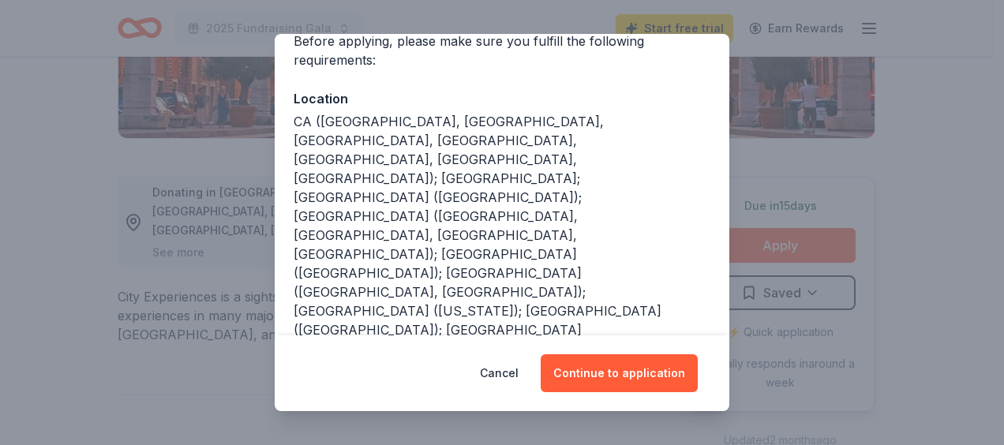
scroll to position [152, 0]
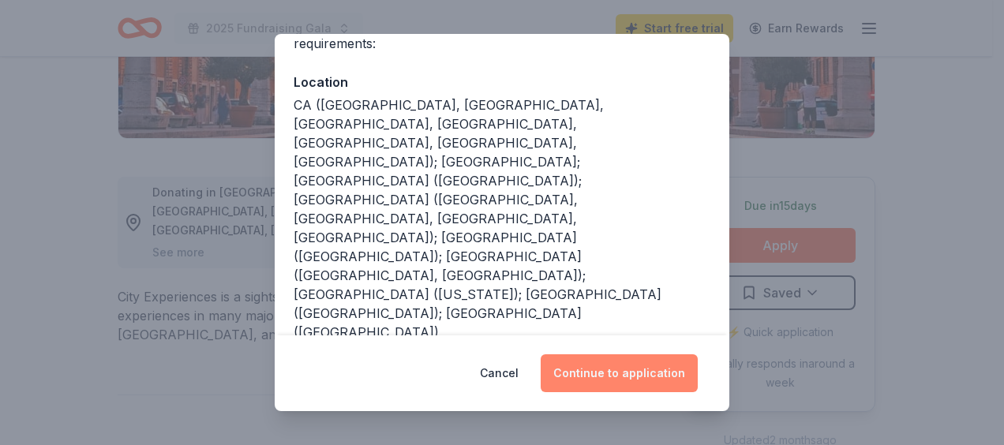
click at [645, 379] on button "Continue to application" at bounding box center [618, 373] width 157 height 38
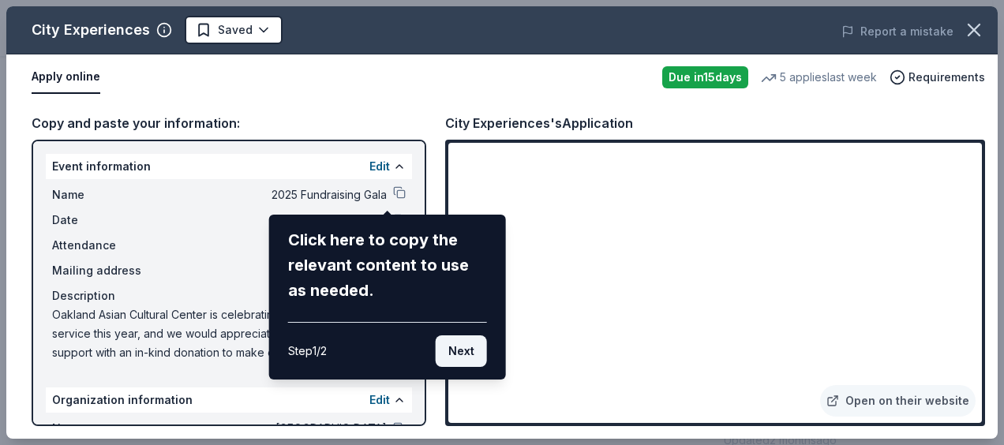
click at [465, 349] on button "Next" at bounding box center [461, 351] width 51 height 32
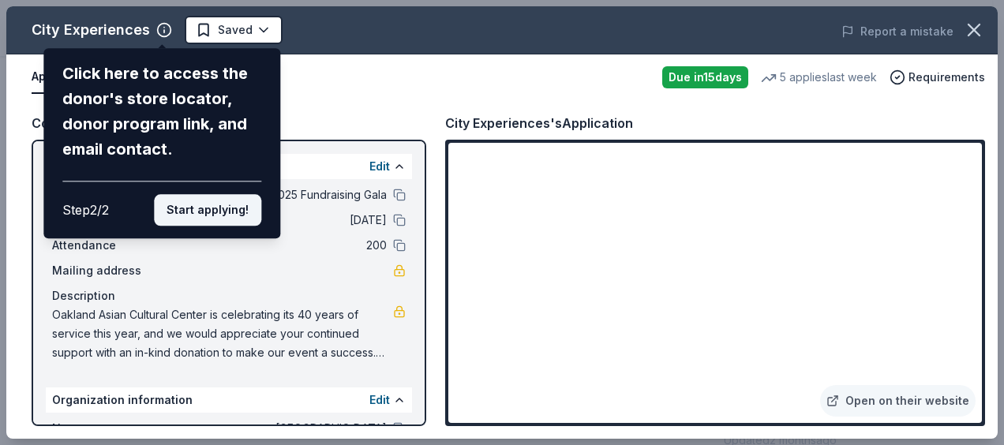
click at [222, 216] on button "Start applying!" at bounding box center [207, 210] width 107 height 32
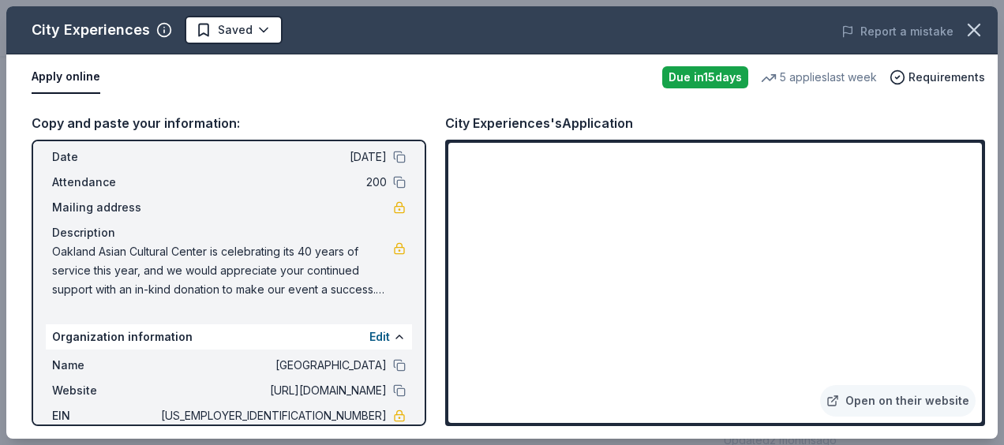
scroll to position [79, 0]
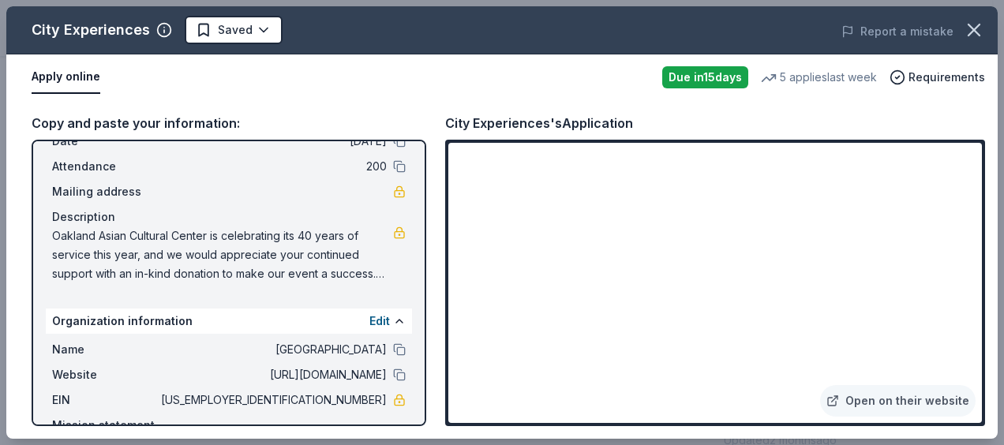
click at [377, 273] on span "Oakland Asian Cultural Center is celebrating its 40 years of service this year,…" at bounding box center [222, 254] width 341 height 57
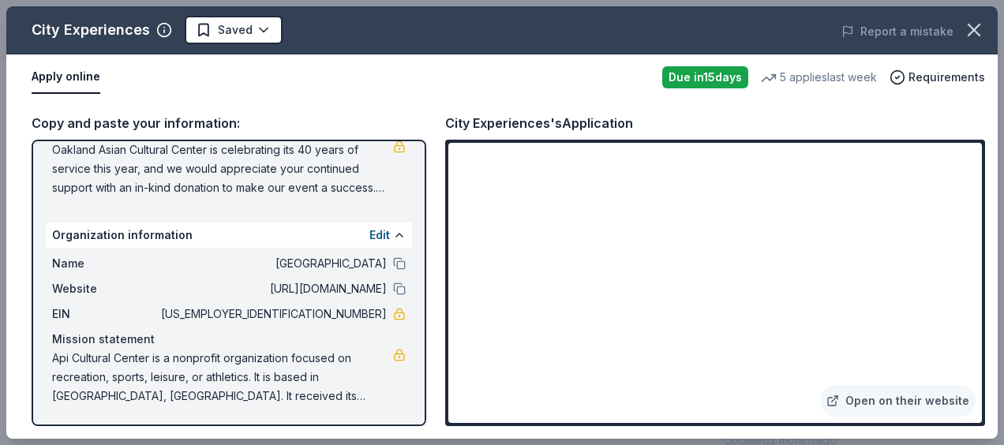
scroll to position [113, 0]
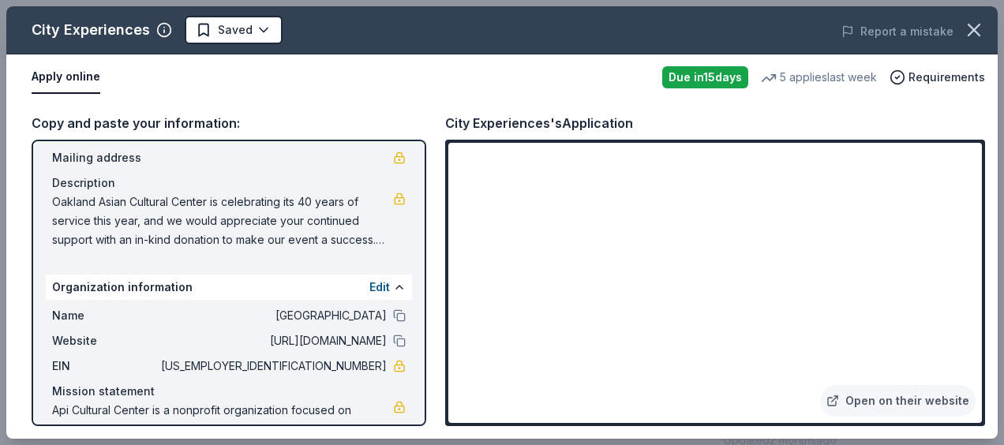
click at [412, 301] on div "Event information Edit Name 2025 Fundraising Gala Date 10/11/25 Attendance 200 …" at bounding box center [229, 283] width 394 height 286
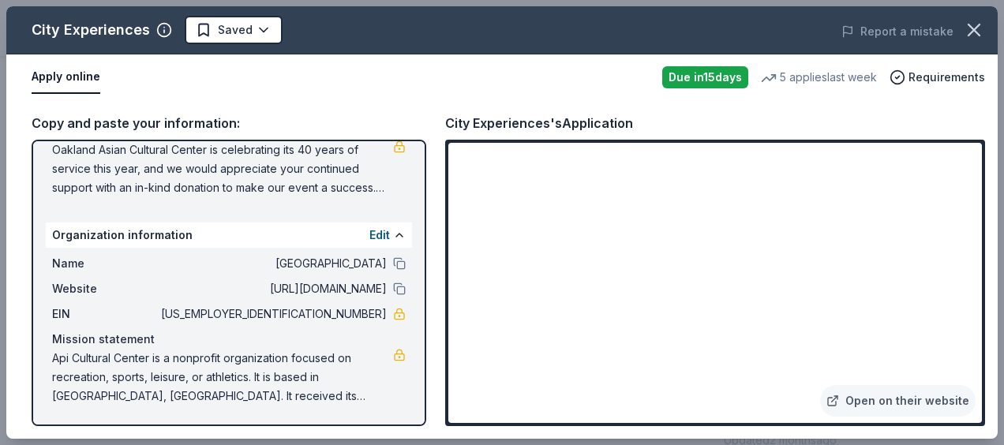
click at [508, 92] on div "Apply online" at bounding box center [341, 77] width 618 height 33
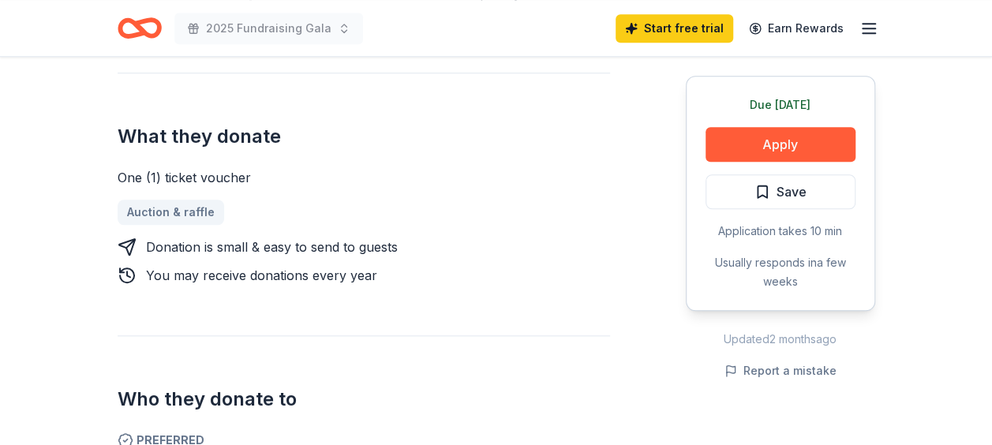
scroll to position [593, 0]
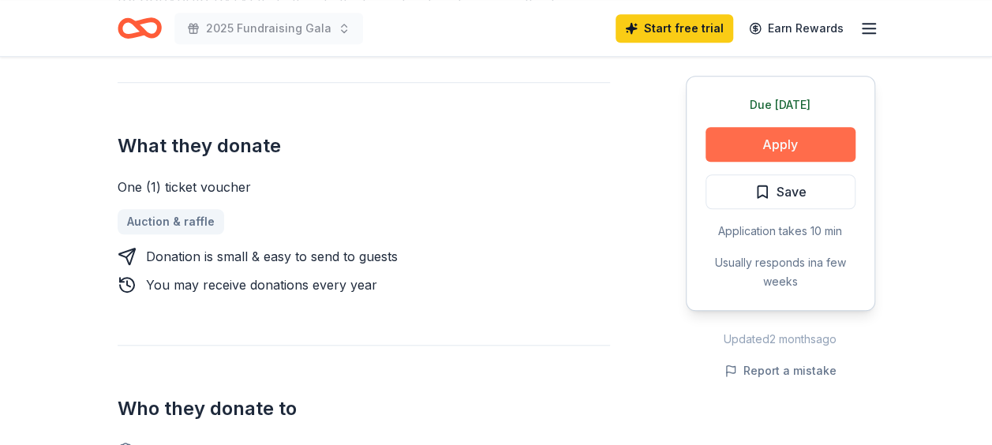
click at [832, 147] on button "Apply" at bounding box center [780, 144] width 150 height 35
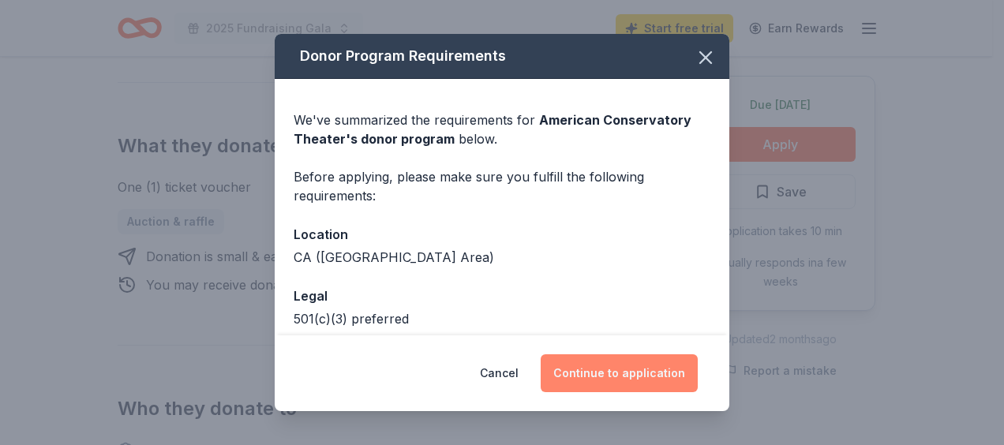
click at [638, 370] on button "Continue to application" at bounding box center [618, 373] width 157 height 38
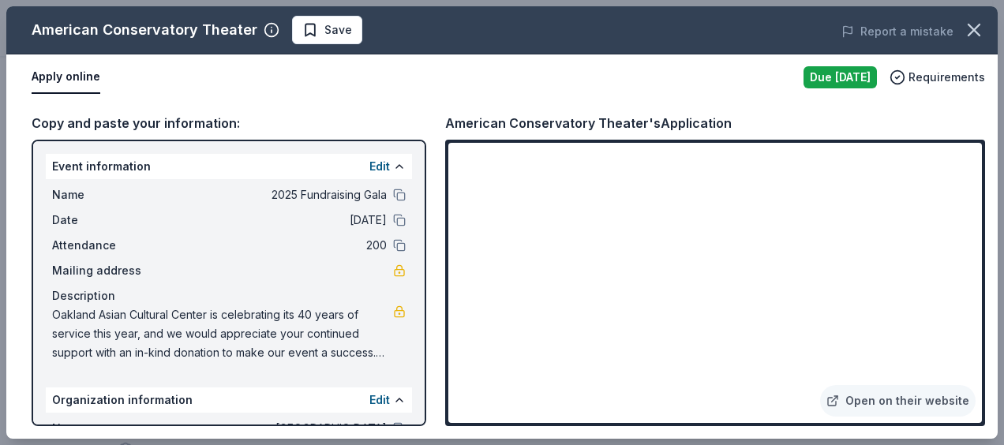
click at [983, 262] on div "Open on their website" at bounding box center [715, 283] width 540 height 286
click at [975, 31] on icon "button" at bounding box center [973, 29] width 11 height 11
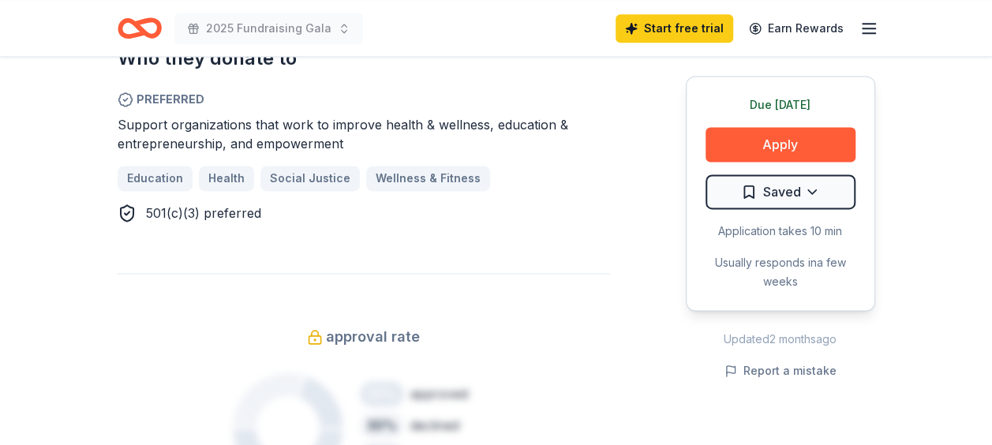
scroll to position [1041, 0]
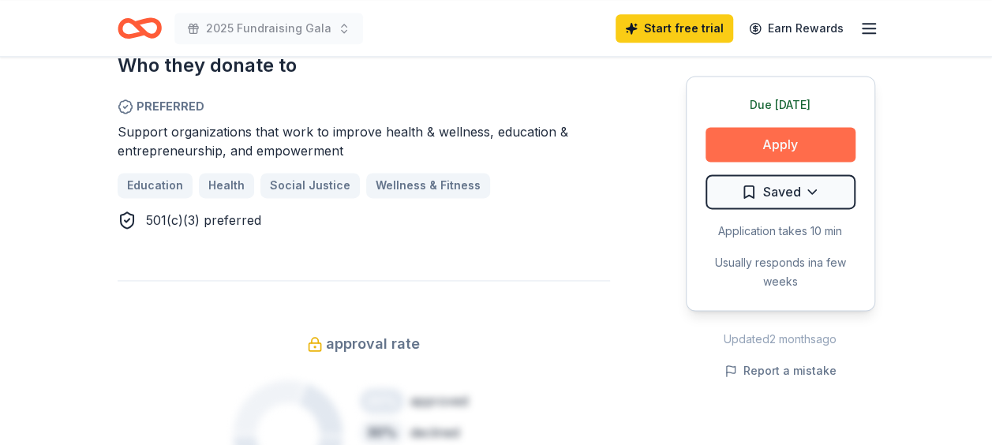
click at [788, 151] on button "Apply" at bounding box center [780, 144] width 150 height 35
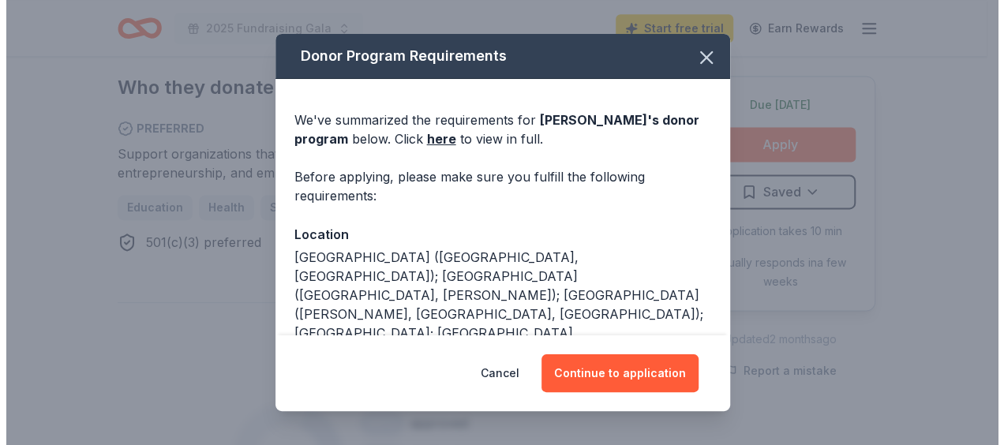
scroll to position [1063, 0]
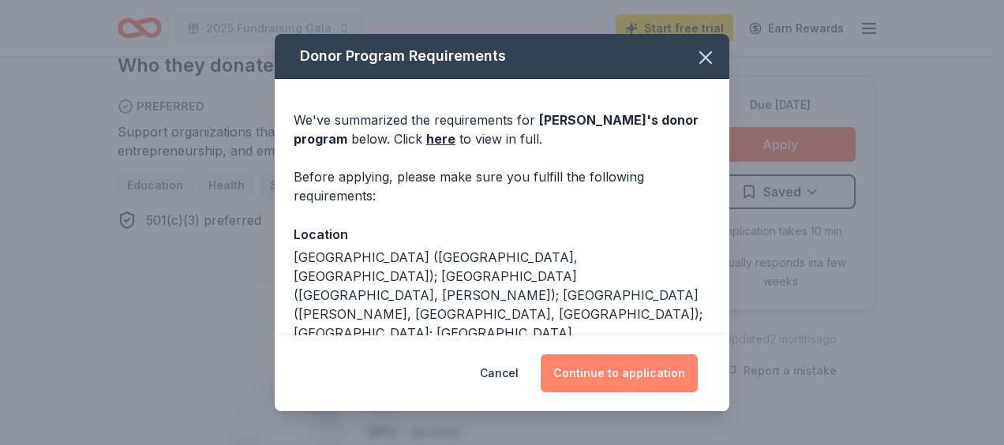
click at [621, 374] on button "Continue to application" at bounding box center [618, 373] width 157 height 38
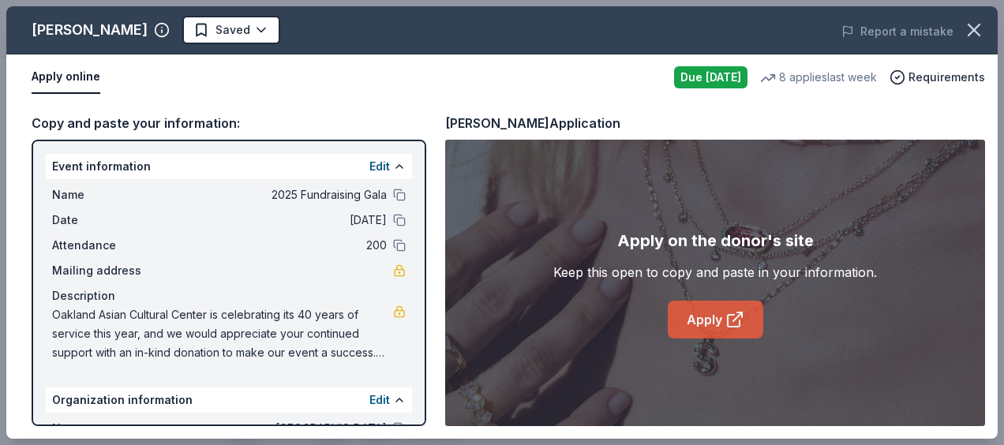
click at [713, 311] on link "Apply" at bounding box center [714, 320] width 95 height 38
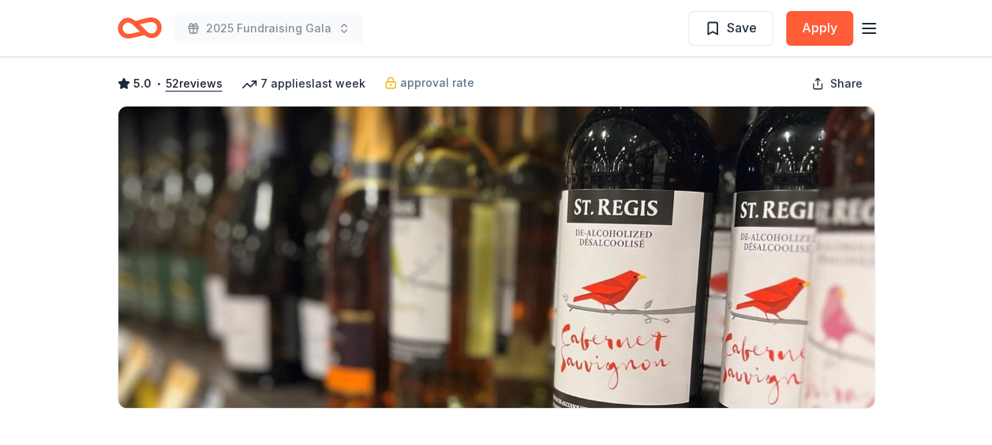
scroll to position [41, 0]
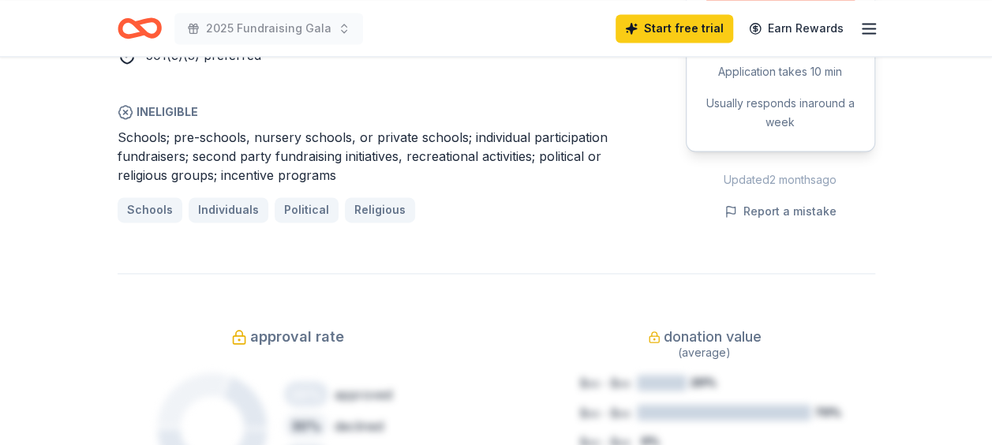
scroll to position [1117, 0]
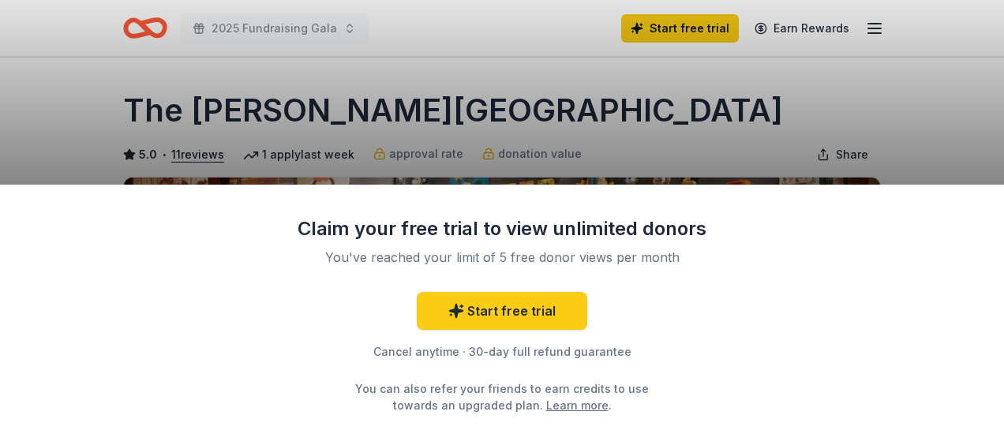
click at [824, 87] on div "Claim your free trial to view unlimited donors You've reached your limit of 5 f…" at bounding box center [502, 222] width 1004 height 445
click at [707, 167] on div "Claim your free trial to view unlimited donors You've reached your limit of 5 f…" at bounding box center [502, 222] width 1004 height 445
click at [951, 121] on div "Claim your free trial to view unlimited donors You've reached your limit of 5 f…" at bounding box center [502, 222] width 1004 height 445
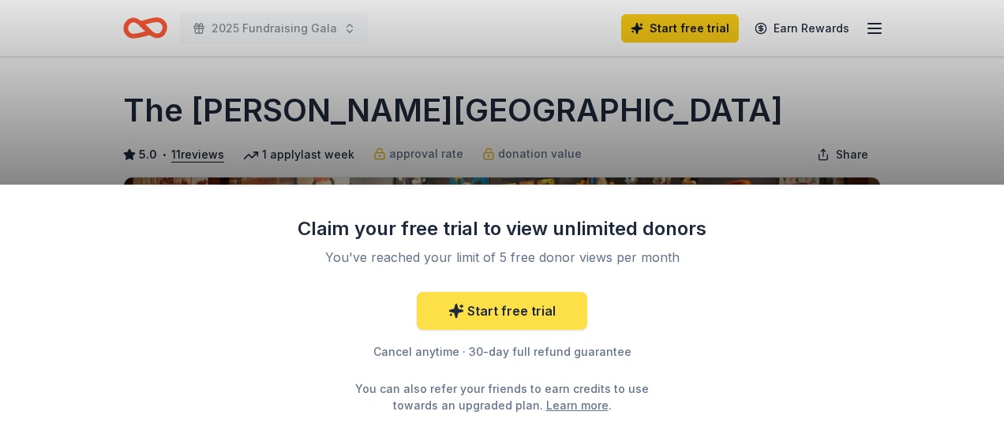
click at [522, 302] on link "Start free trial" at bounding box center [502, 311] width 170 height 38
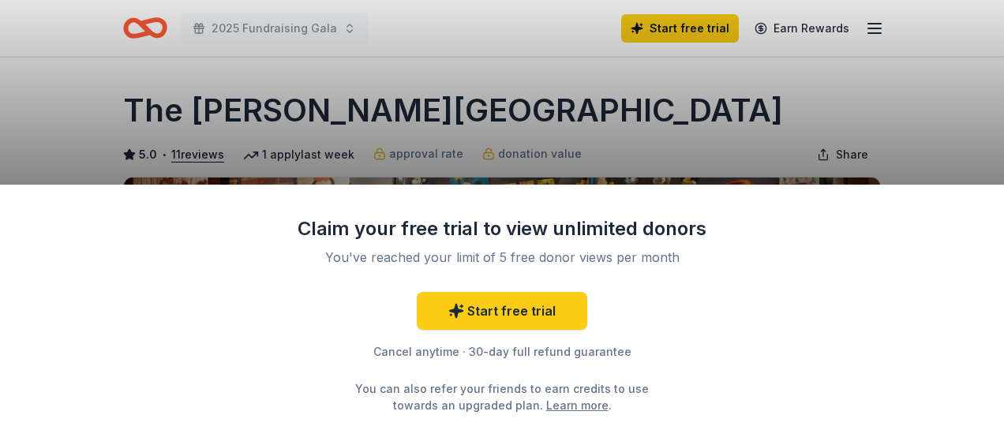
click at [682, 155] on div "Claim your free trial to view unlimited donors You've reached your limit of 5 f…" at bounding box center [502, 222] width 1004 height 445
click at [960, 99] on div "Claim your free trial to view unlimited donors You've reached your limit of 5 f…" at bounding box center [502, 222] width 1004 height 445
